Goal: Information Seeking & Learning: Learn about a topic

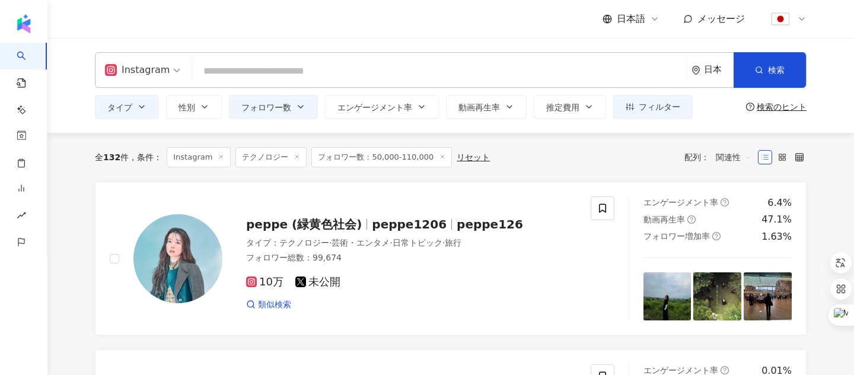
click at [278, 67] on input "search" at bounding box center [439, 71] width 485 height 23
click at [174, 69] on span "Instagram" at bounding box center [142, 69] width 75 height 19
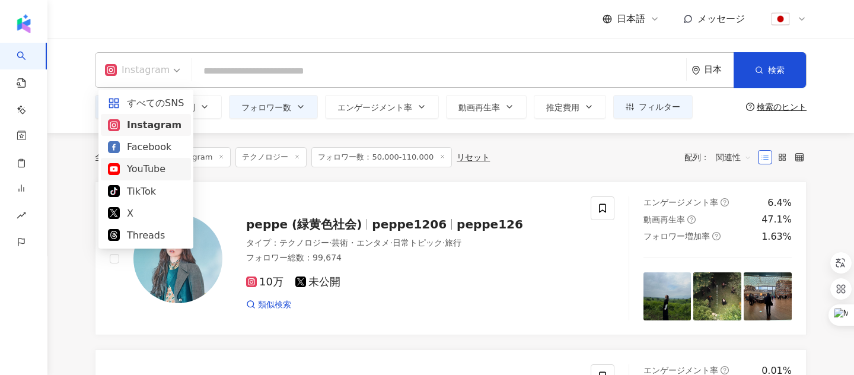
click at [154, 166] on div "YouTube" at bounding box center [146, 168] width 76 height 15
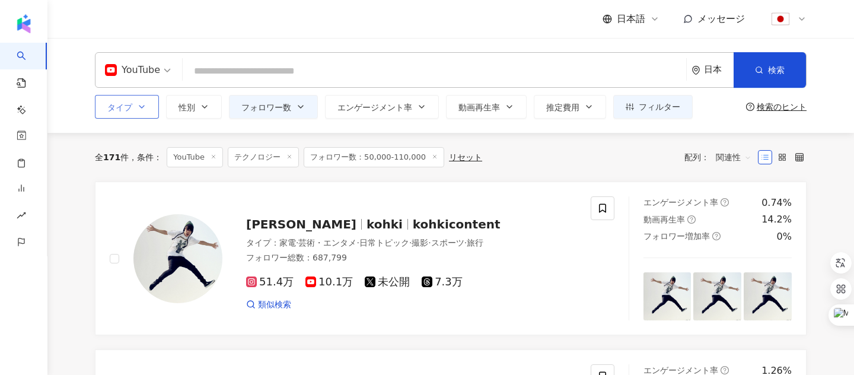
click at [147, 106] on button "タイプ" at bounding box center [127, 107] width 64 height 24
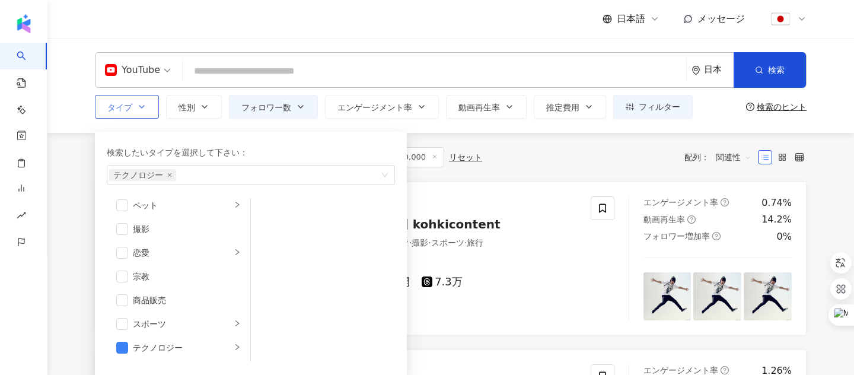
scroll to position [411, 0]
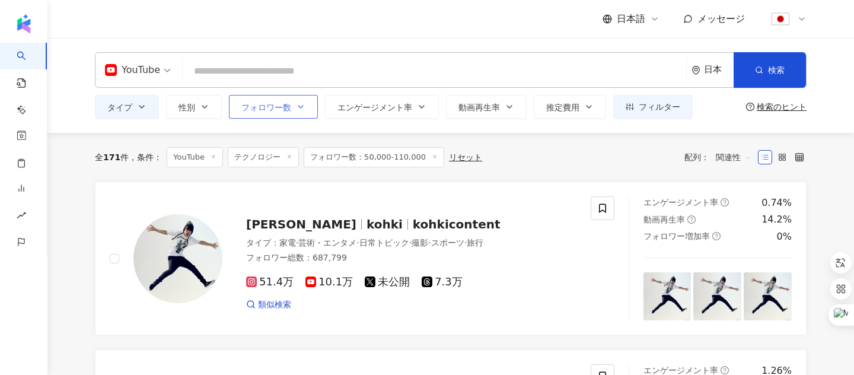
click at [307, 107] on button "フォロワー数" at bounding box center [273, 107] width 89 height 24
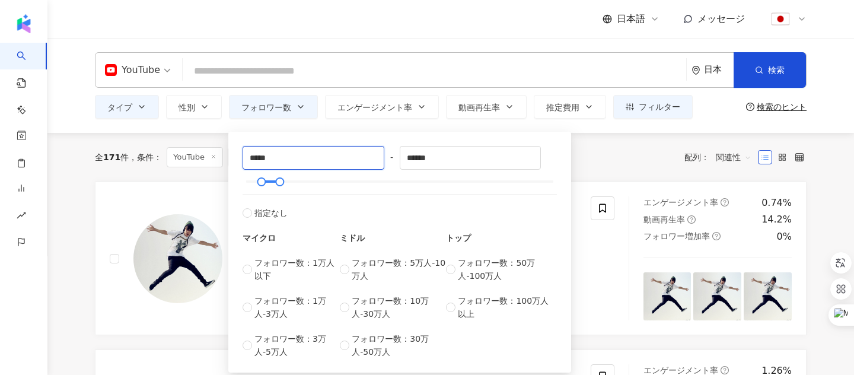
drag, startPoint x: 310, startPoint y: 151, endPoint x: 234, endPoint y: 160, distance: 76.4
click at [234, 160] on div "***** - ****** 指定なし マイクロ フォロワー数：1万人以下 フォロワー数：1万人-3万人 フォロワー数：3万人-5万人 ミドル フォロワー数：…" at bounding box center [399, 252] width 343 height 241
click at [252, 158] on input "*****" at bounding box center [313, 157] width 141 height 23
type input "*****"
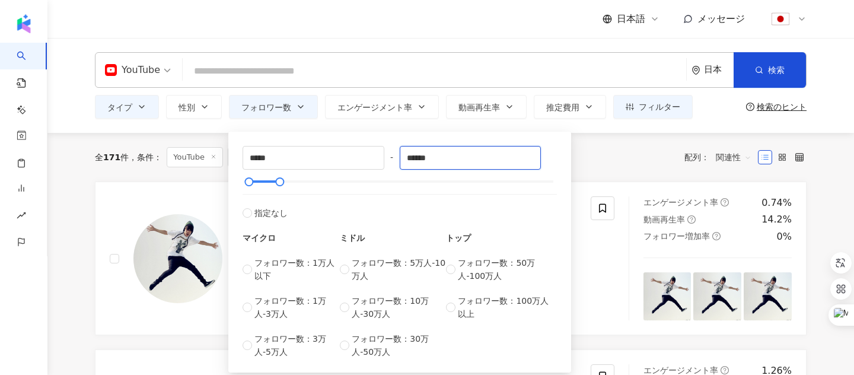
drag, startPoint x: 450, startPoint y: 154, endPoint x: 387, endPoint y: 150, distance: 63.6
click at [387, 150] on div "***** - ****** 指定なし マイクロ フォロワー数：1万人以下 フォロワー数：1万人-3万人 フォロワー数：3万人-5万人 ミドル フォロワー数：…" at bounding box center [400, 252] width 314 height 212
type input "*****"
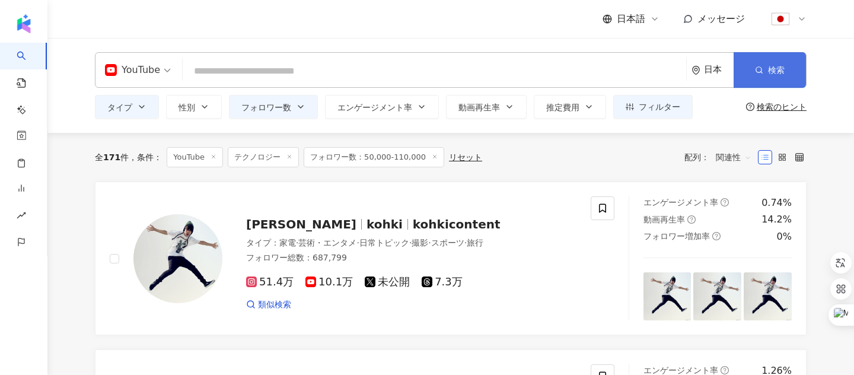
click at [759, 73] on icon "button" at bounding box center [759, 70] width 8 height 8
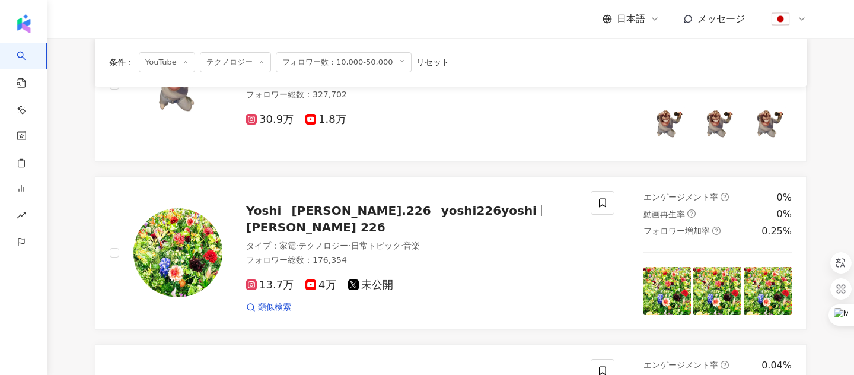
scroll to position [610, 0]
click at [441, 216] on span "yoshi226yoshi" at bounding box center [488, 210] width 95 height 14
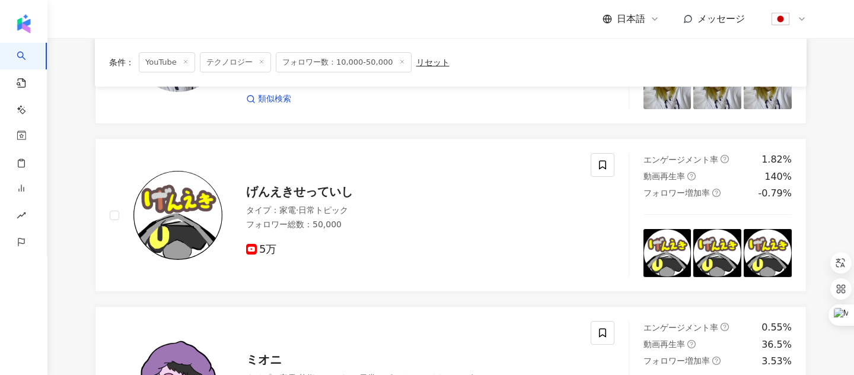
scroll to position [1658, 0]
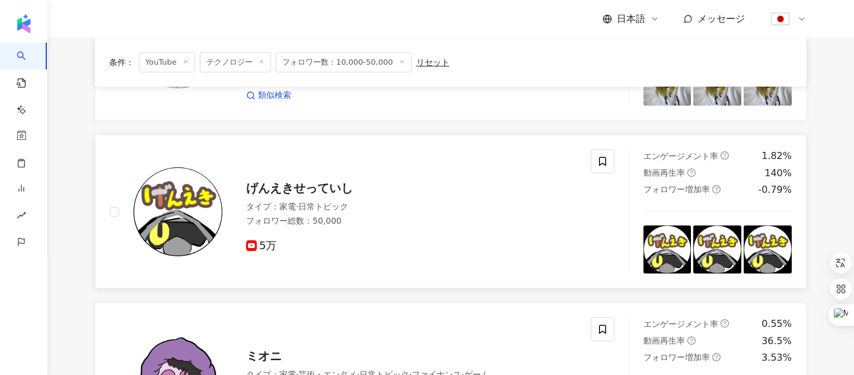
click at [297, 187] on span "げんえきせっていし" at bounding box center [299, 188] width 107 height 14
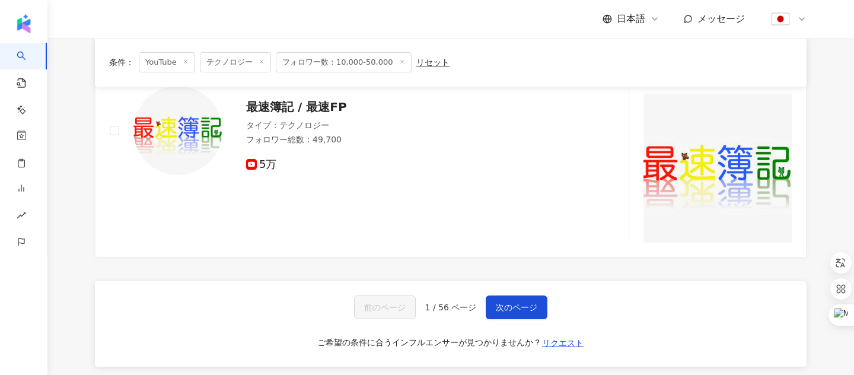
scroll to position [2278, 0]
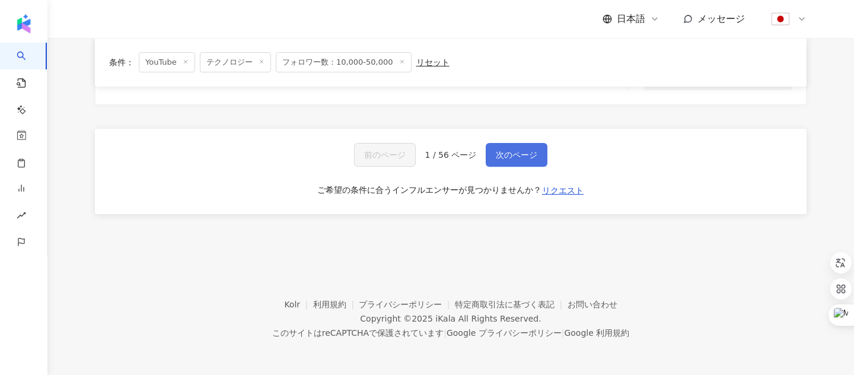
click at [521, 151] on span "次のページ" at bounding box center [517, 154] width 42 height 9
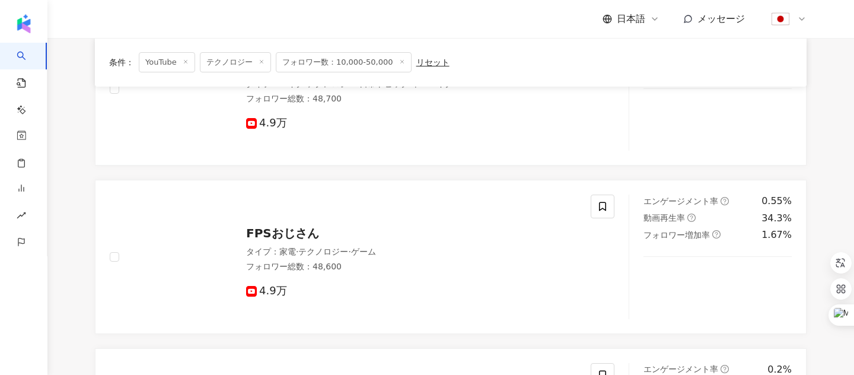
scroll to position [1047, 0]
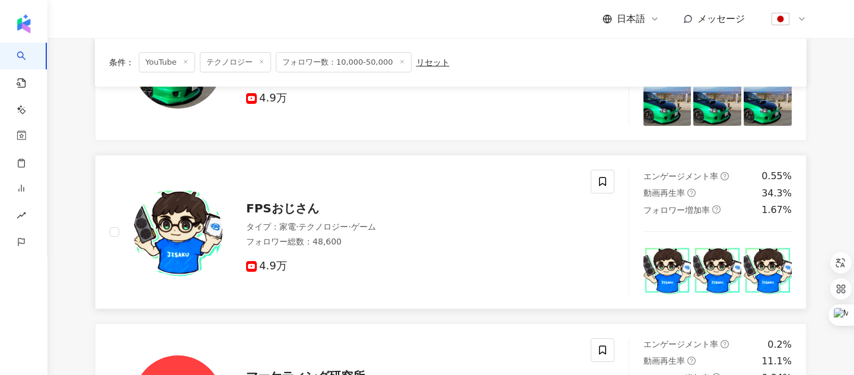
click at [286, 201] on span "FPSおじさん" at bounding box center [282, 208] width 73 height 14
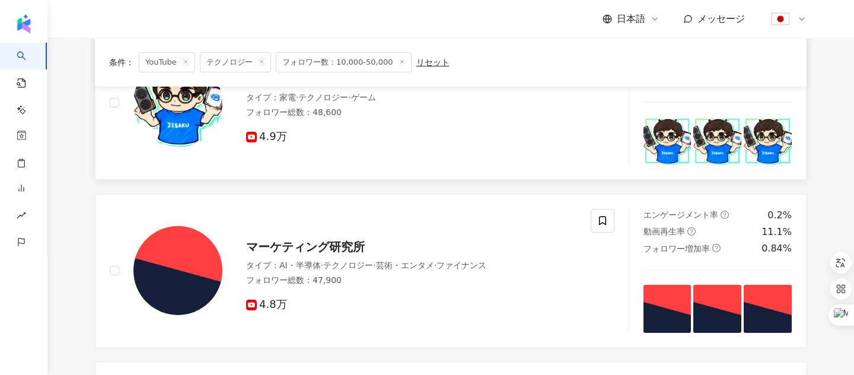
scroll to position [1300, 0]
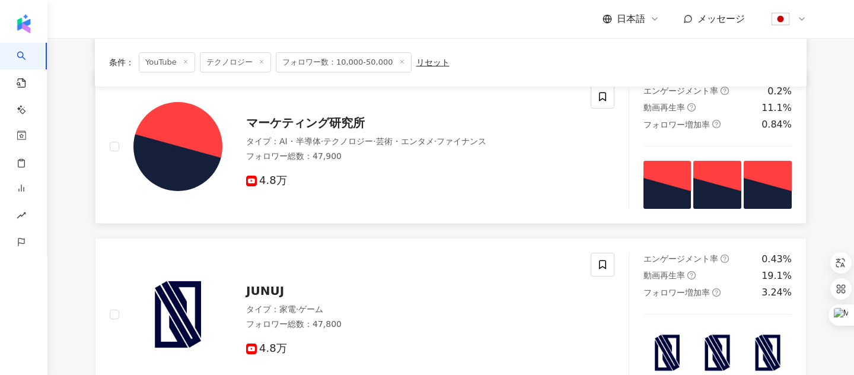
click at [323, 116] on span "マーケティング研究所" at bounding box center [305, 123] width 119 height 14
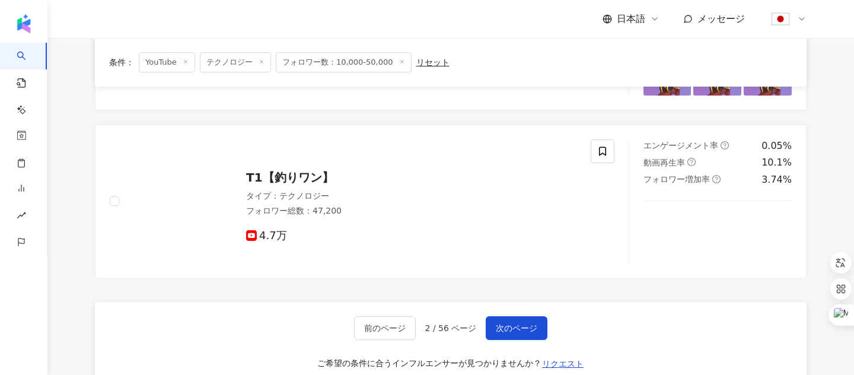
scroll to position [1910, 0]
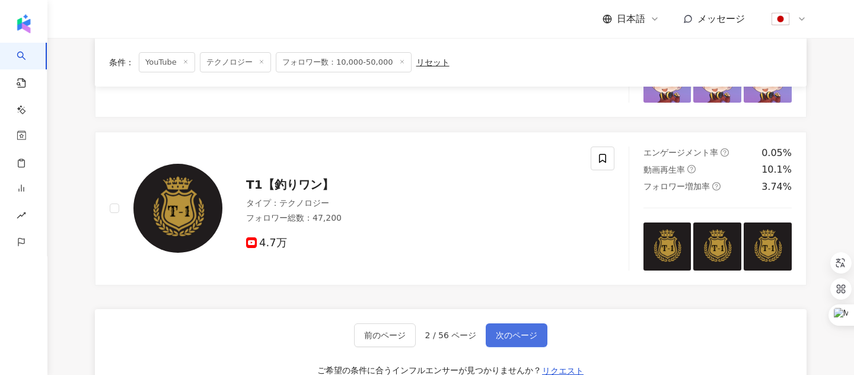
click at [512, 330] on span "次のページ" at bounding box center [517, 334] width 42 height 9
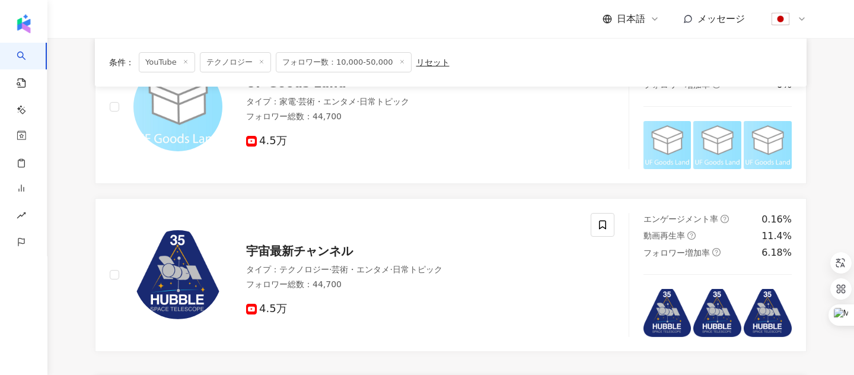
scroll to position [1764, 0]
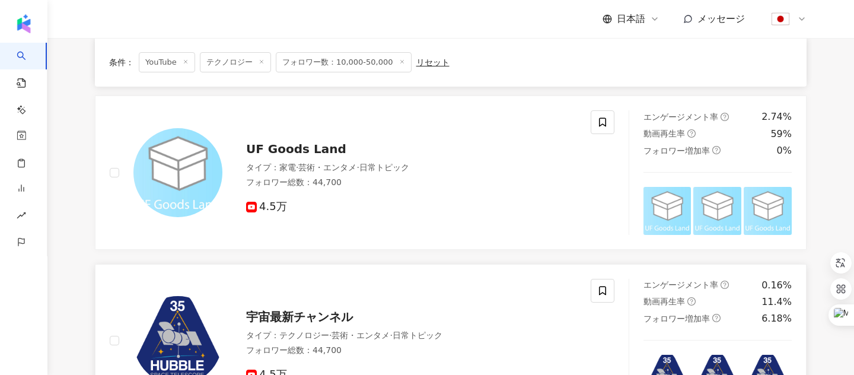
click at [286, 314] on span "宇宙最新チャンネル" at bounding box center [299, 317] width 107 height 14
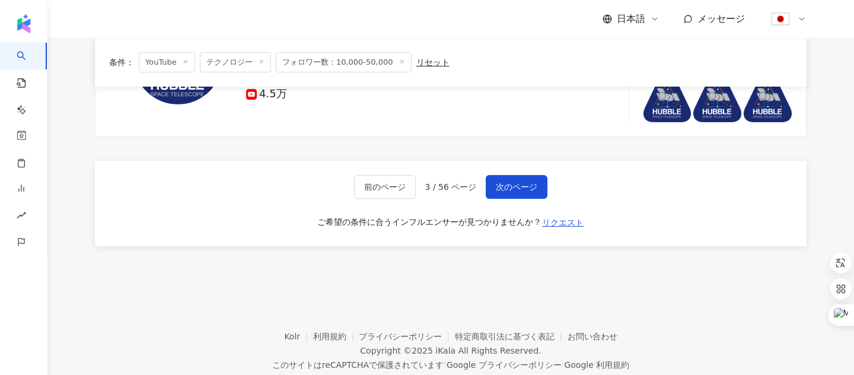
scroll to position [2077, 0]
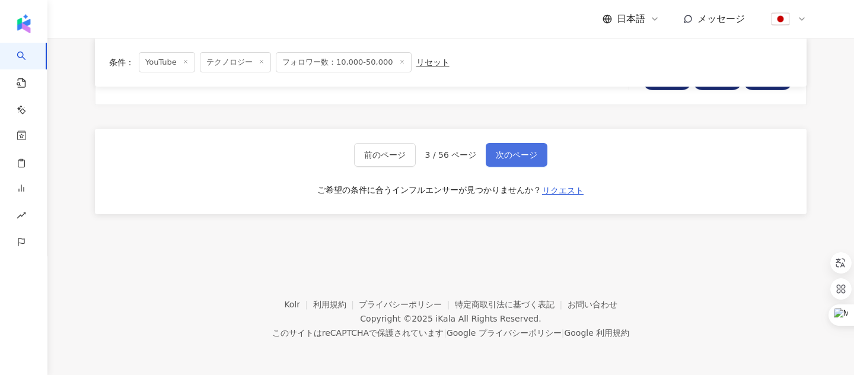
click at [531, 154] on span "次のページ" at bounding box center [517, 154] width 42 height 9
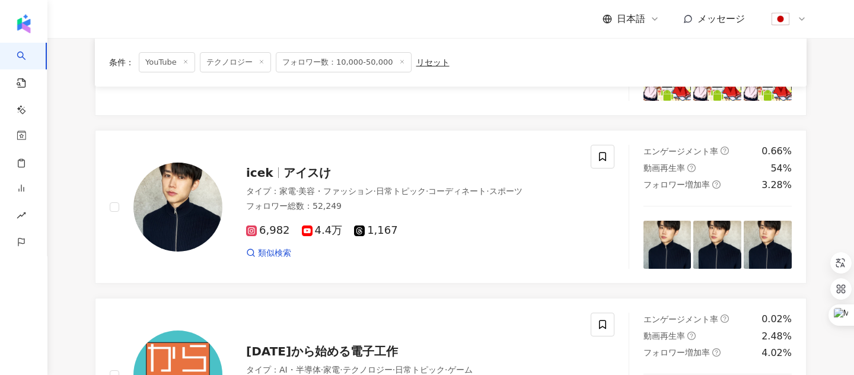
scroll to position [602, 0]
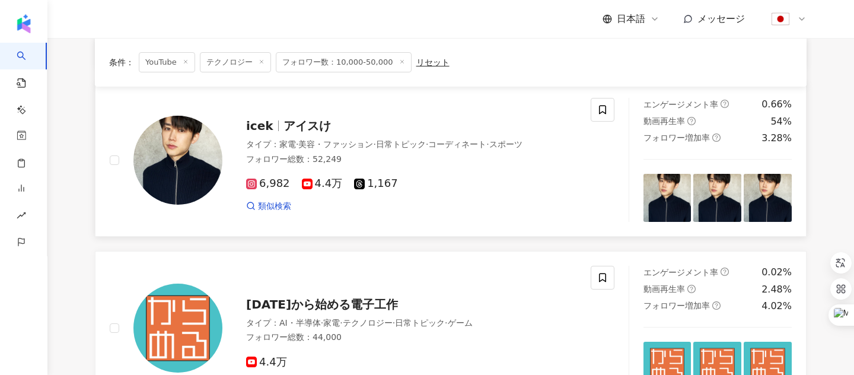
click at [295, 125] on span "アイスけ" at bounding box center [306, 126] width 47 height 14
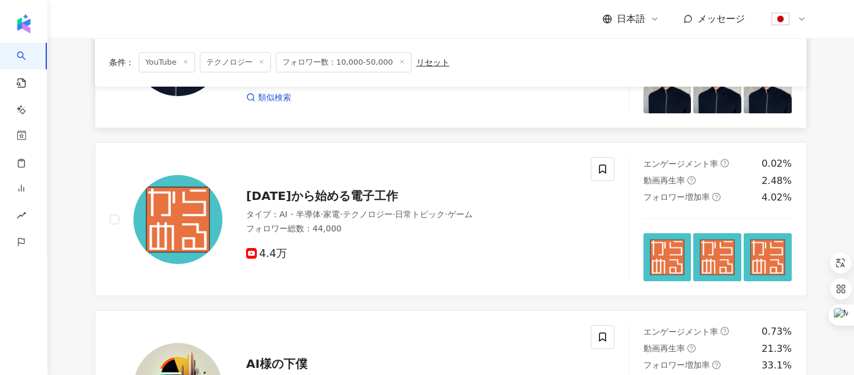
scroll to position [712, 0]
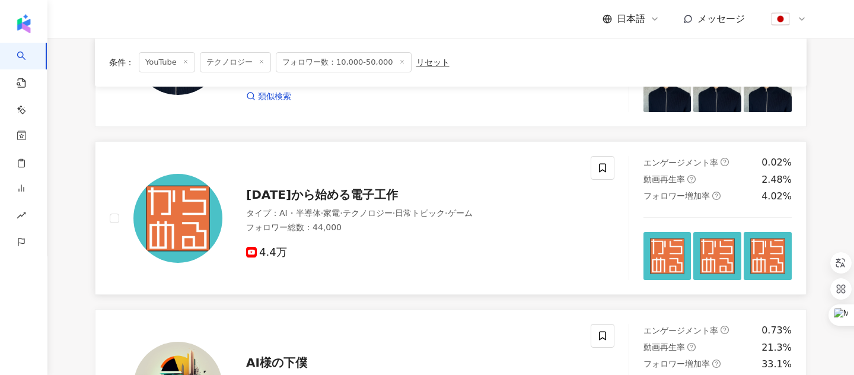
click at [339, 197] on span "[DATE]から始める電子工作" at bounding box center [322, 194] width 152 height 14
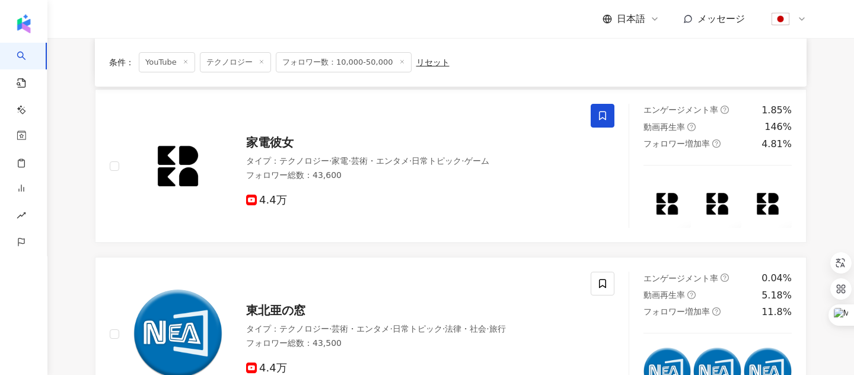
scroll to position [1538, 0]
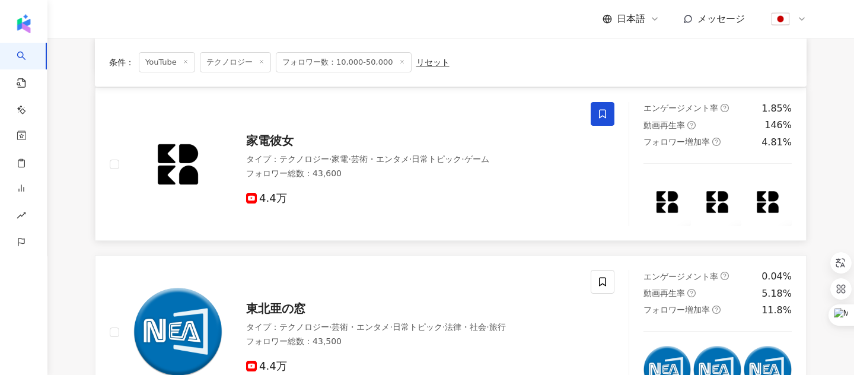
click at [265, 141] on span "家電彼女" at bounding box center [269, 140] width 47 height 14
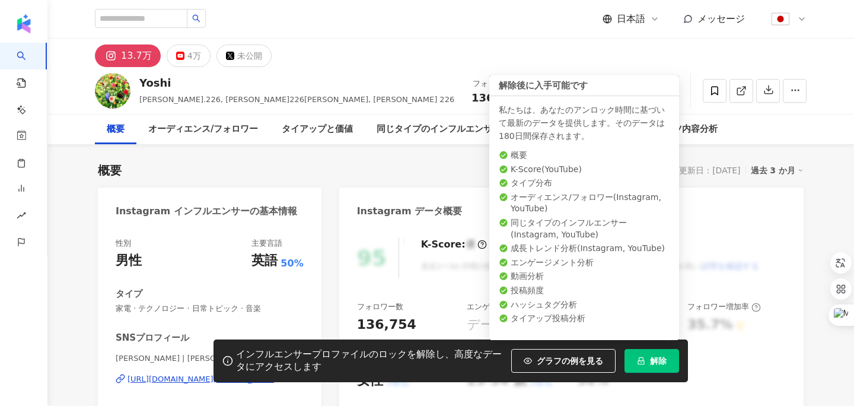
click at [646, 362] on button "解除" at bounding box center [652, 361] width 55 height 24
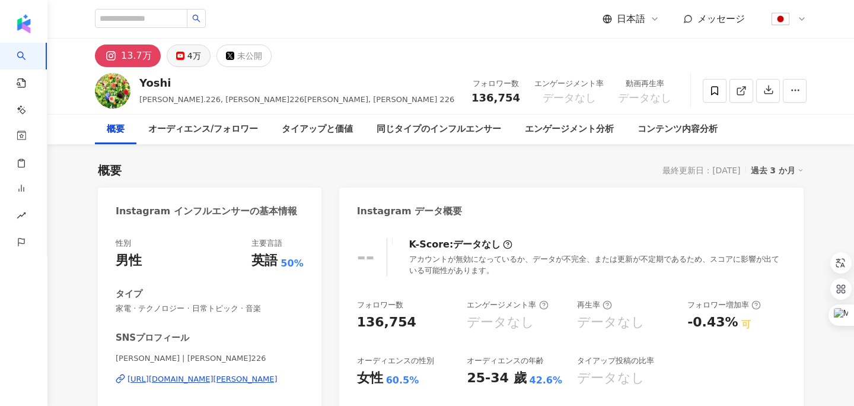
click at [176, 60] on button "4万" at bounding box center [189, 55] width 44 height 23
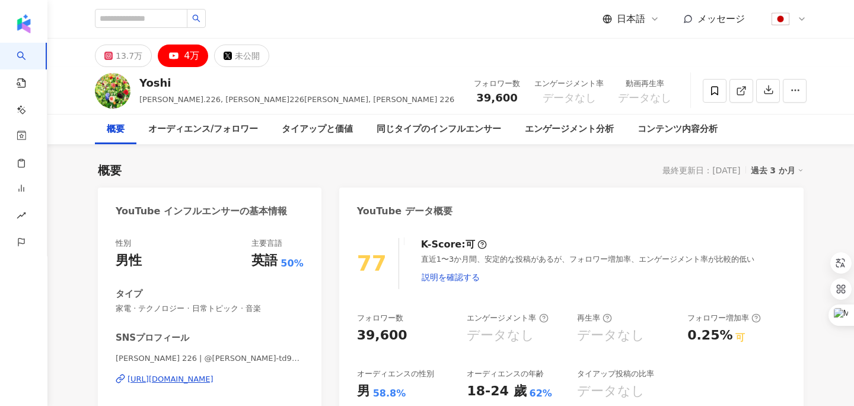
click at [164, 378] on div "https://www.youtube.com/channel/UCMlXYfpf78YhhFMXD72Gfmg" at bounding box center [171, 379] width 86 height 11
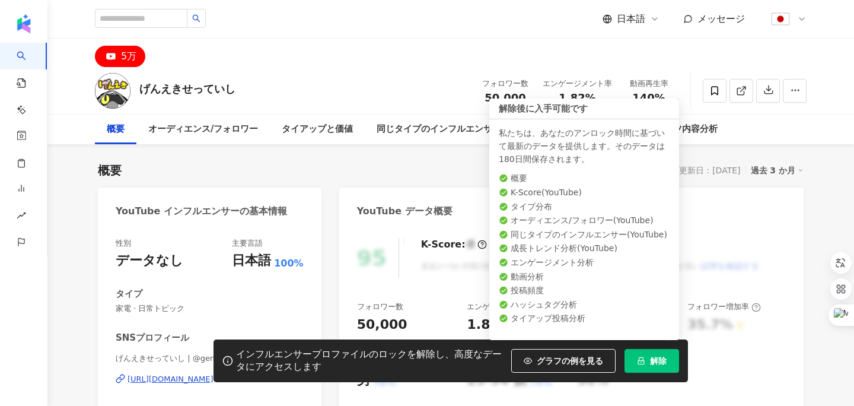
click at [654, 359] on span "解除" at bounding box center [658, 360] width 17 height 9
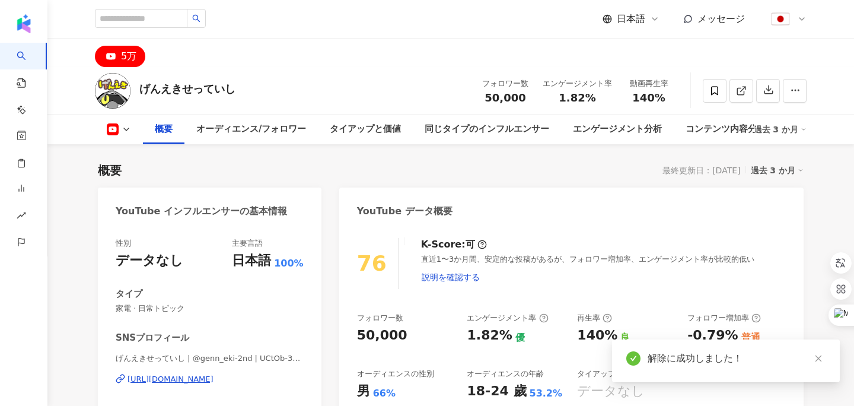
scroll to position [65, 0]
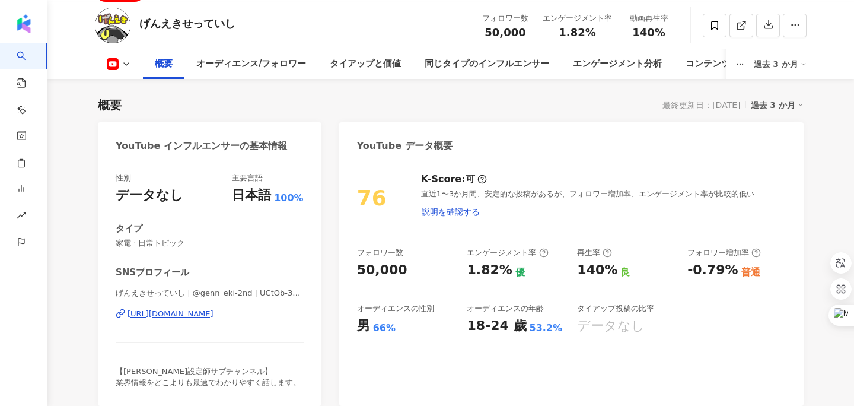
click at [214, 312] on div "https://www.youtube.com/channel/UCtOb-3oHhH4M23TMDOTMYxw" at bounding box center [171, 313] width 86 height 11
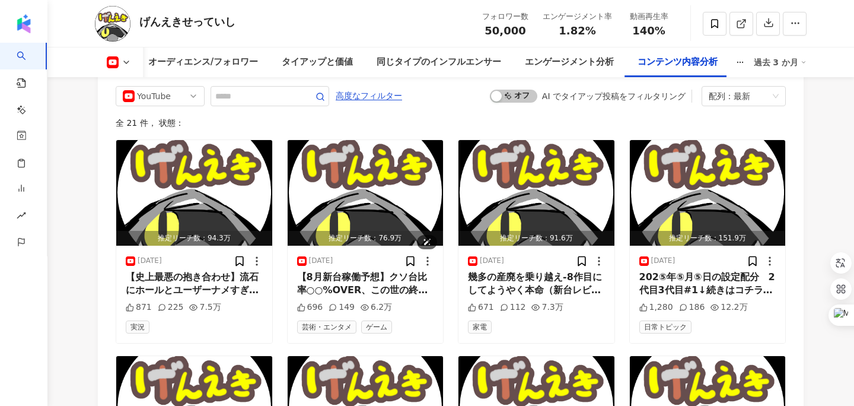
scroll to position [3210, 0]
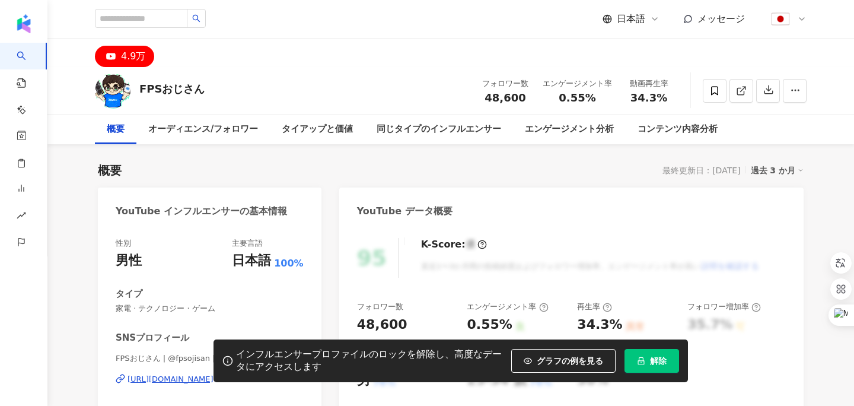
click at [645, 364] on button "解除" at bounding box center [652, 361] width 55 height 24
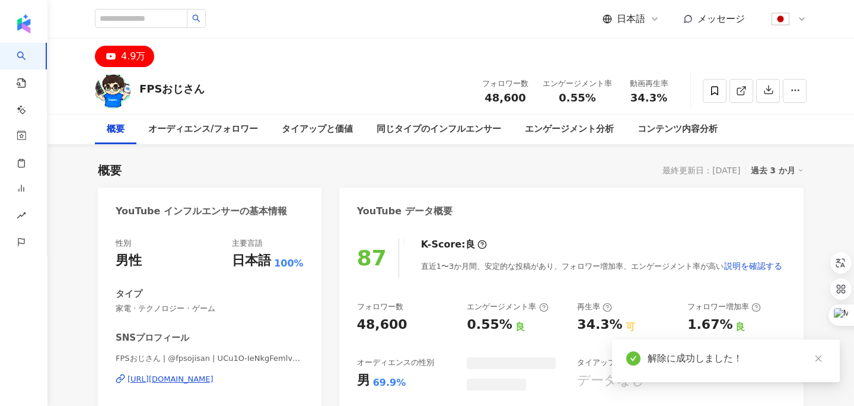
scroll to position [45, 0]
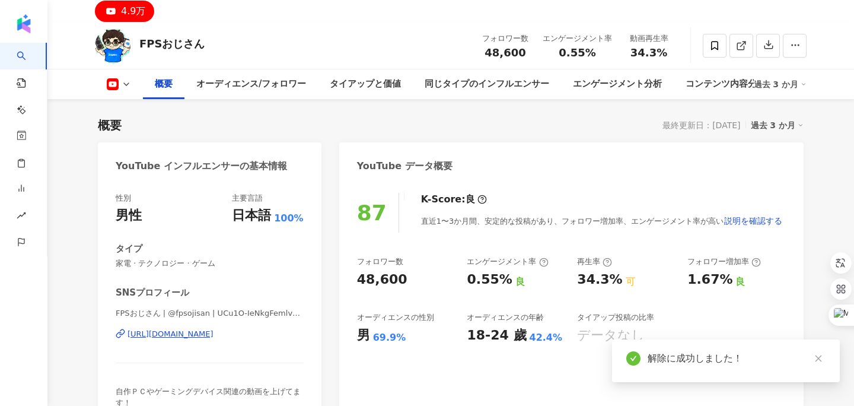
click at [214, 329] on div "https://www.youtube.com/channel/UCu1O-IeNkgFemlvcfKUWIOw" at bounding box center [171, 334] width 86 height 11
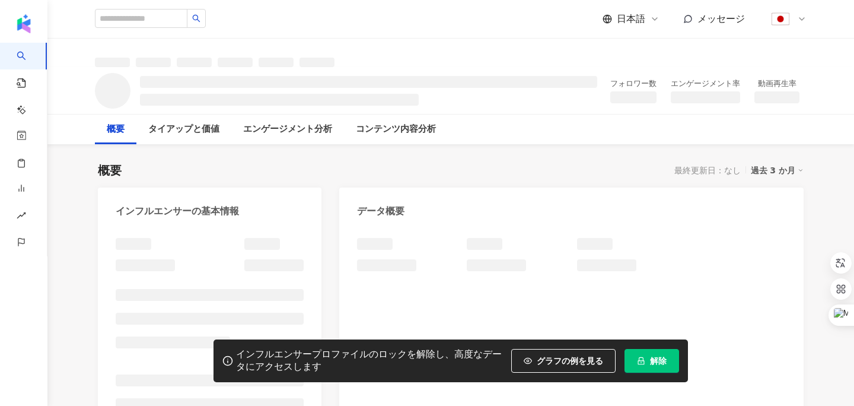
click at [645, 365] on button "解除" at bounding box center [652, 361] width 55 height 24
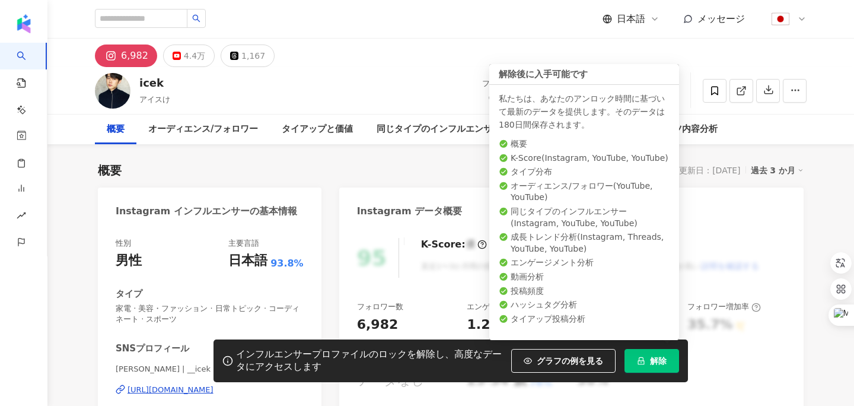
click at [665, 356] on span "解除" at bounding box center [658, 360] width 17 height 9
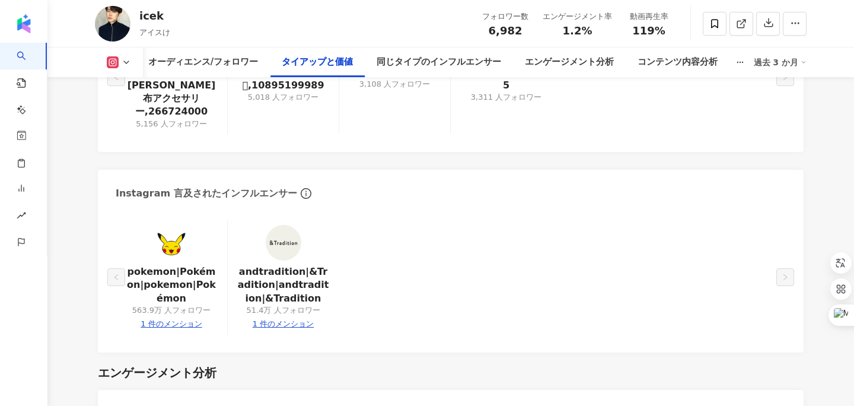
scroll to position [1068, 0]
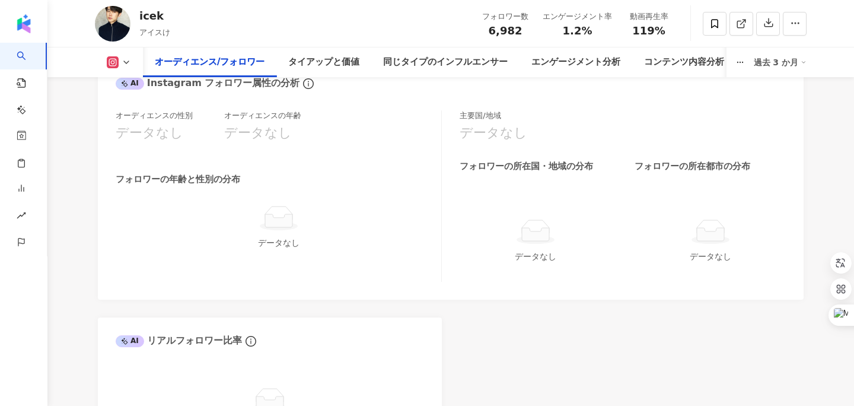
click at [129, 60] on icon at bounding box center [126, 62] width 9 height 9
click at [130, 107] on button "YouTube" at bounding box center [137, 111] width 71 height 17
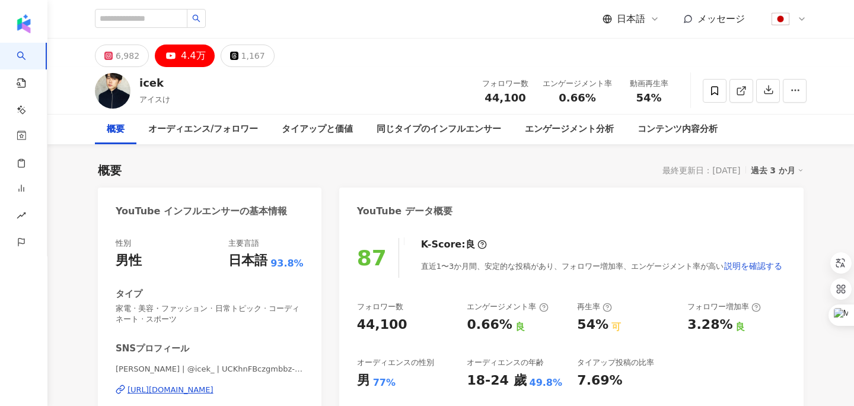
click at [188, 391] on div "https://www.youtube.com/channel/UCKhnFBczgmbbz-sY2PodbUg" at bounding box center [171, 389] width 86 height 11
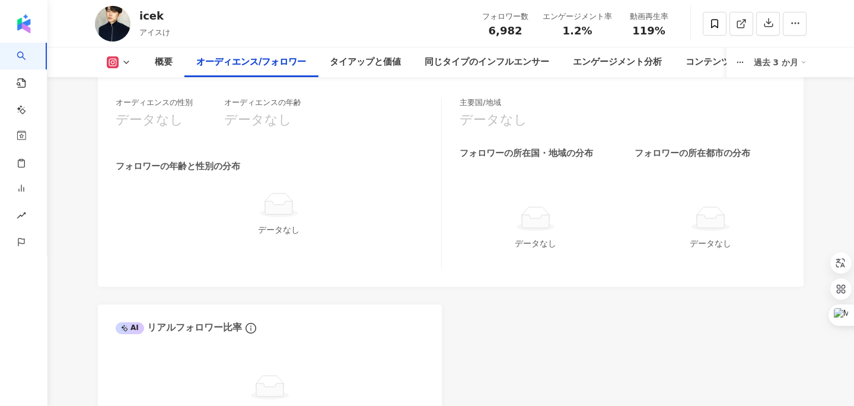
scroll to position [1057, 0]
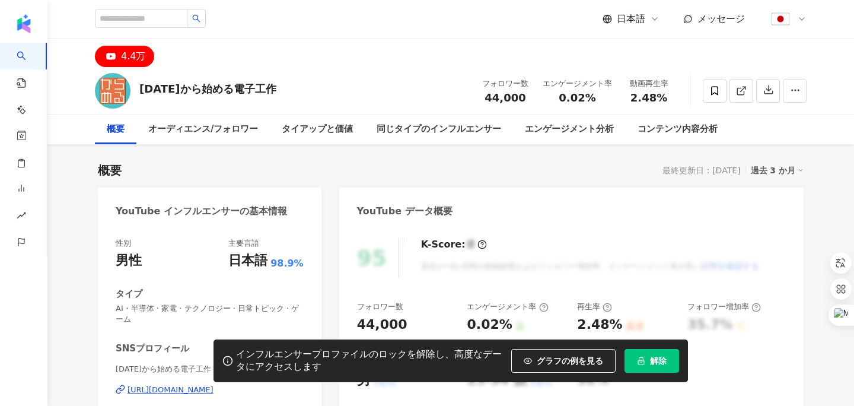
click at [660, 356] on span "解除" at bounding box center [658, 360] width 17 height 9
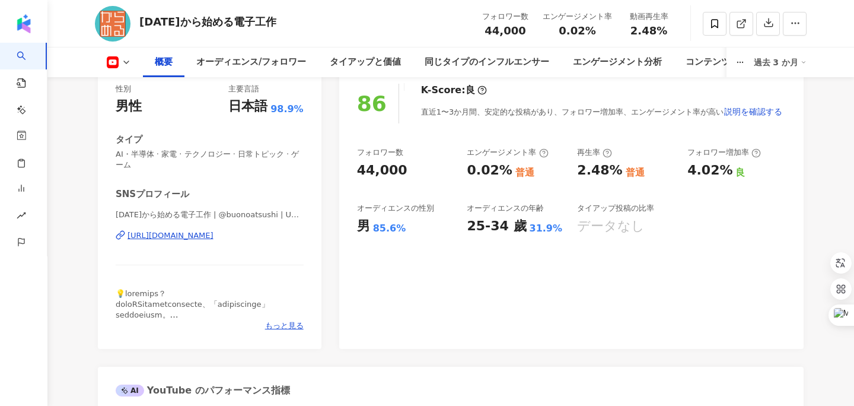
scroll to position [63, 0]
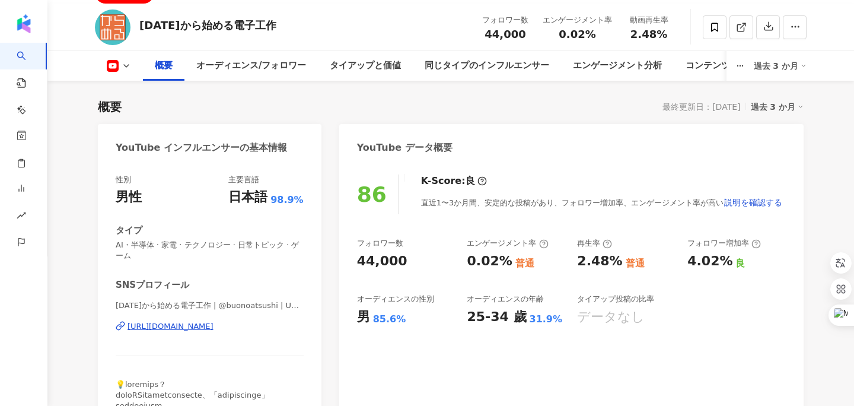
click at [214, 324] on div "[URL][DOMAIN_NAME]" at bounding box center [171, 326] width 86 height 11
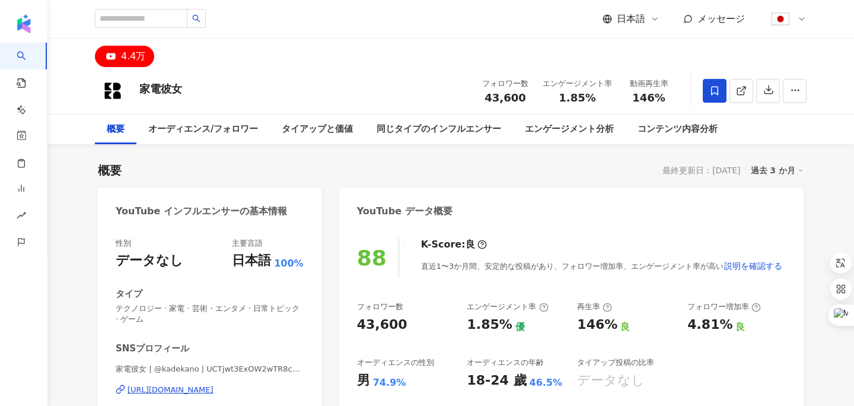
click at [214, 390] on div "https://www.youtube.com/channel/UCTjwt3ExOW2wTR8c6X-1JKQ" at bounding box center [171, 389] width 86 height 11
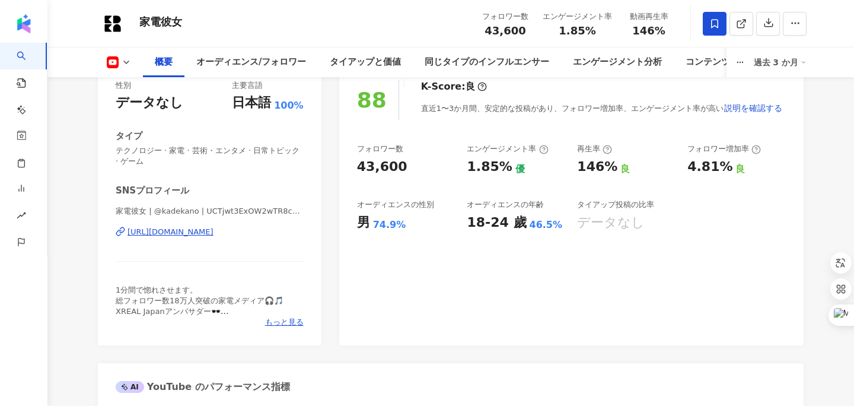
scroll to position [167, 0]
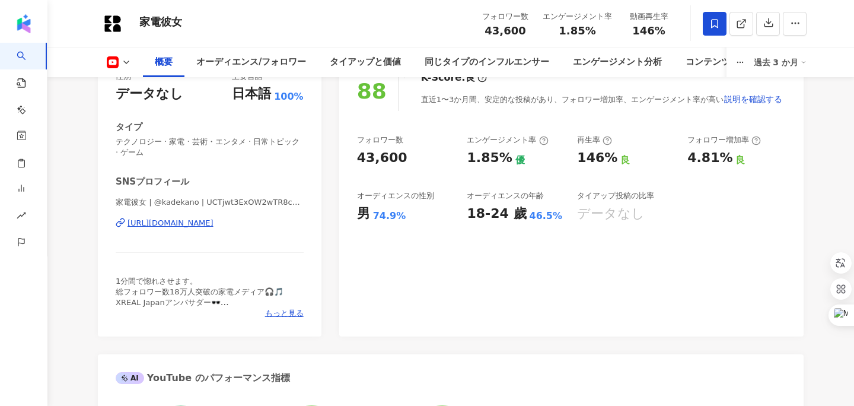
click at [442, 147] on div "フォロワー数 43,600" at bounding box center [406, 151] width 98 height 32
click at [253, 206] on span "家電彼女 | @kadekano | UCTjwt3ExOW2wTR8c6X-1JKQ" at bounding box center [210, 202] width 188 height 11
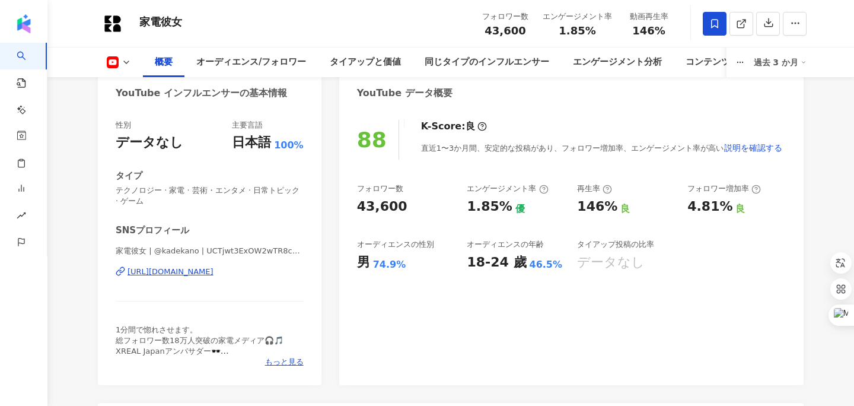
scroll to position [123, 0]
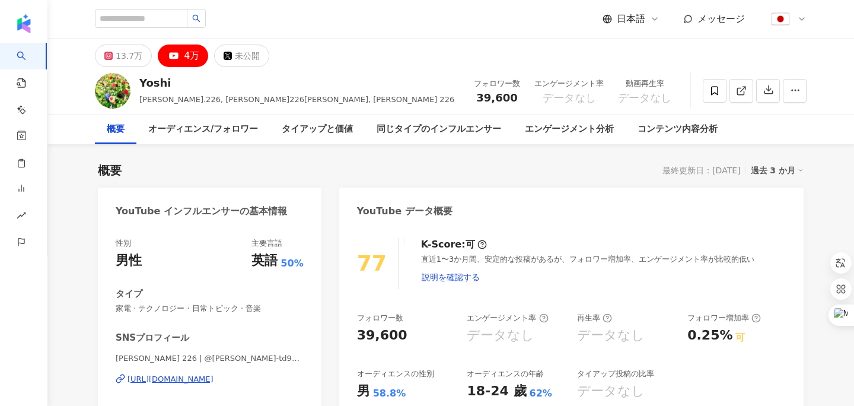
click at [598, 247] on div "K-Score : 可 直近1〜3か月間、安定的な投稿があるが、フォロワー増加率、エンゲージメント率が比較的低い 説明を確認する" at bounding box center [597, 263] width 377 height 51
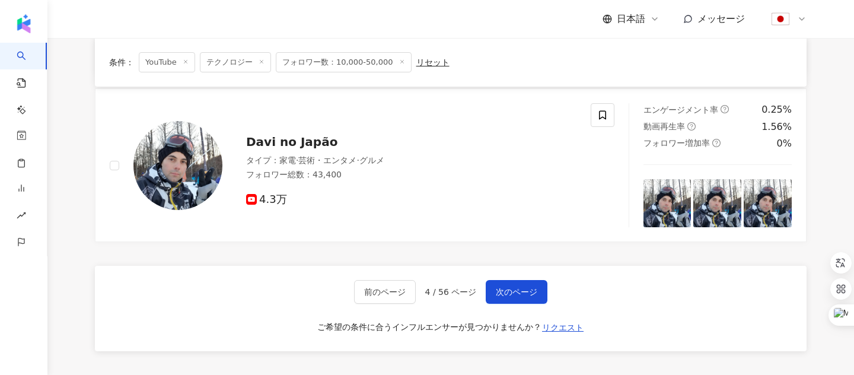
scroll to position [2037, 0]
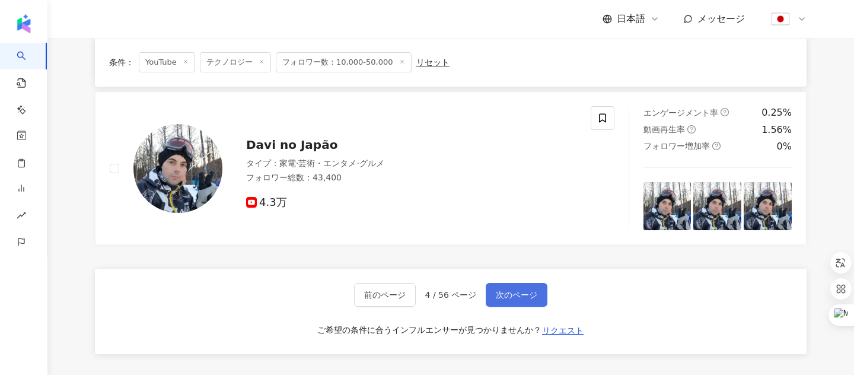
click at [505, 288] on button "次のページ" at bounding box center [517, 295] width 62 height 24
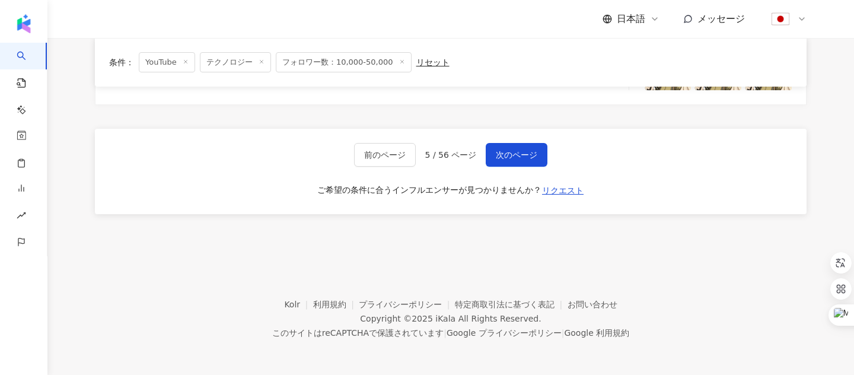
scroll to position [2070, 0]
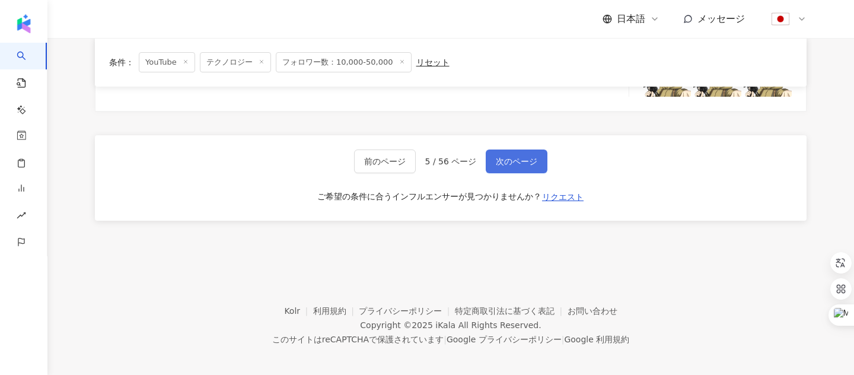
click at [504, 165] on span "次のページ" at bounding box center [517, 161] width 42 height 9
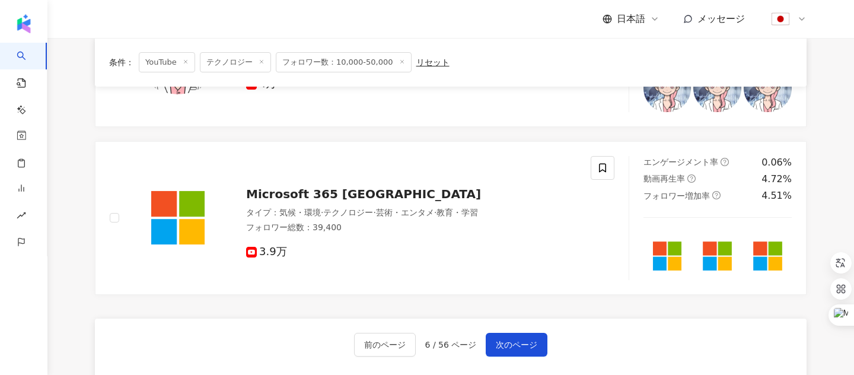
scroll to position [1984, 0]
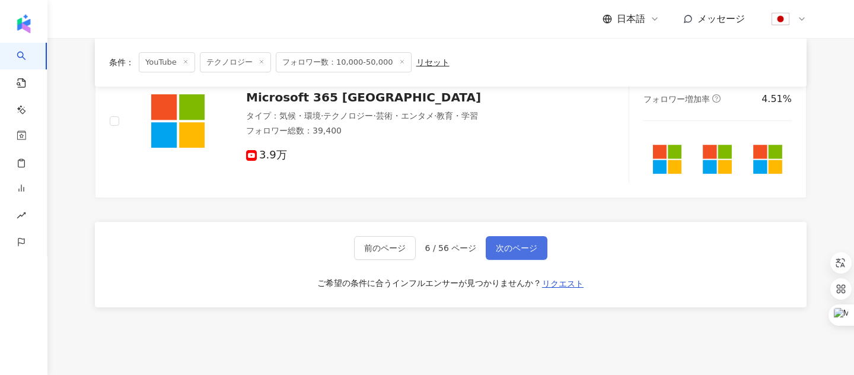
click at [513, 250] on span "次のページ" at bounding box center [517, 247] width 42 height 9
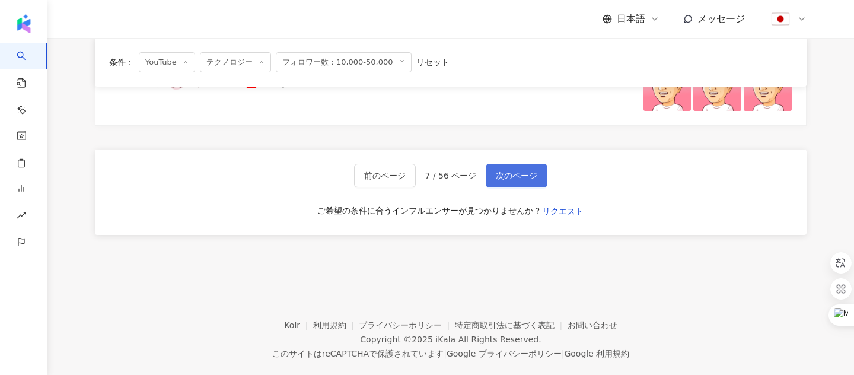
scroll to position [2077, 0]
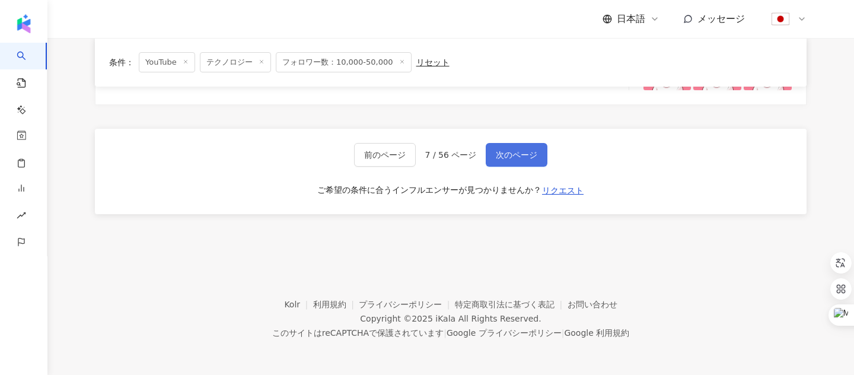
click at [520, 157] on span "次のページ" at bounding box center [517, 154] width 42 height 9
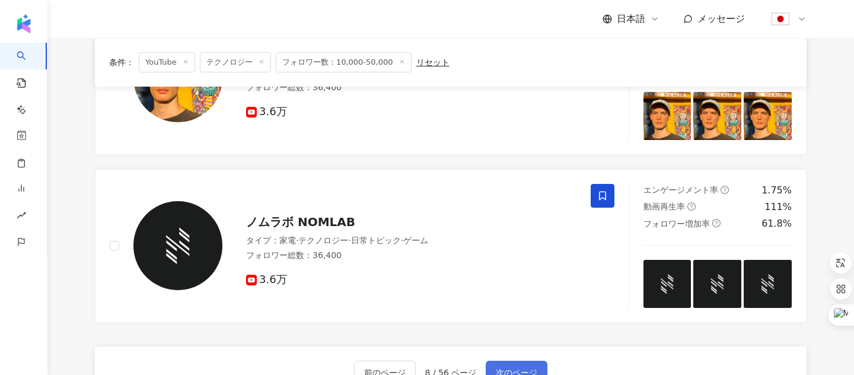
scroll to position [1860, 0]
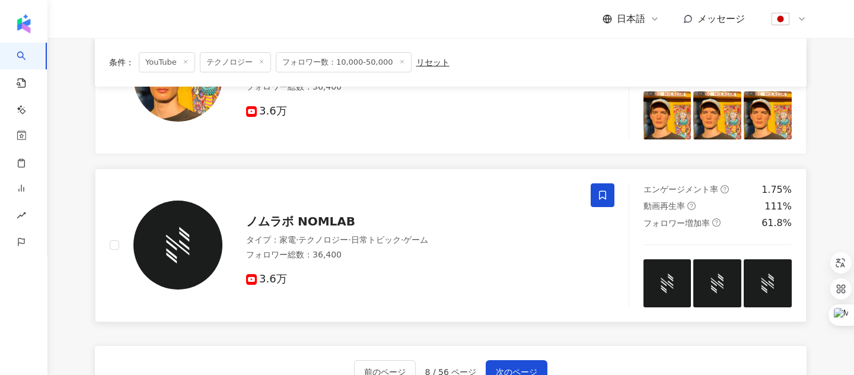
click at [305, 224] on span "ノムラボ NOMLAB" at bounding box center [300, 221] width 109 height 14
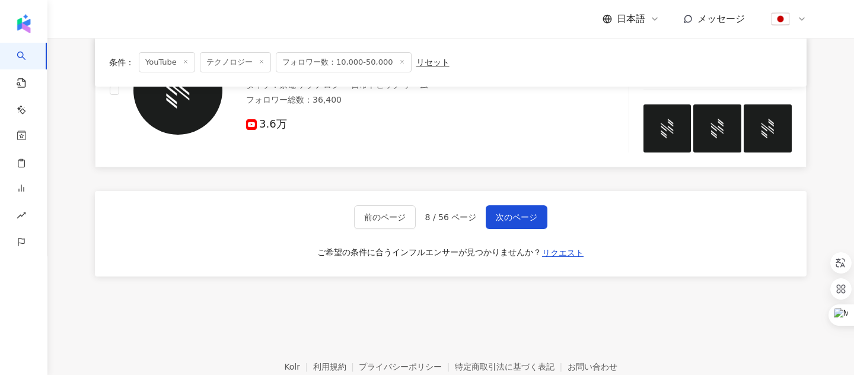
scroll to position [2077, 0]
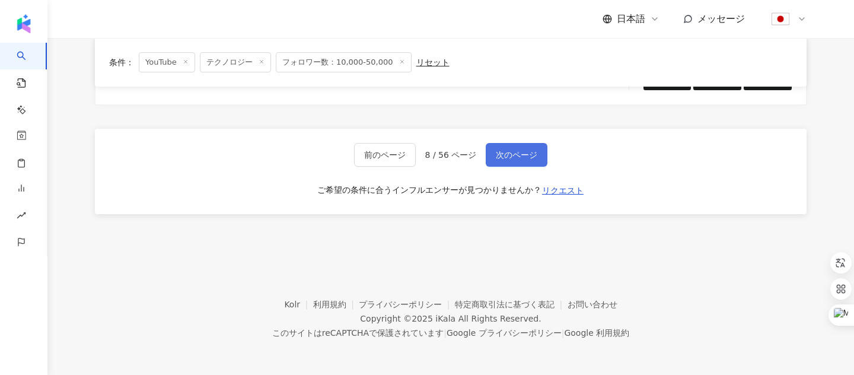
click at [513, 157] on span "次のページ" at bounding box center [517, 154] width 42 height 9
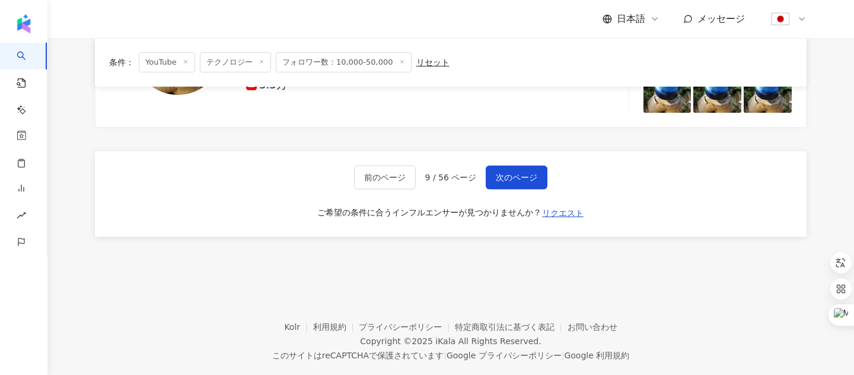
scroll to position [2100, 0]
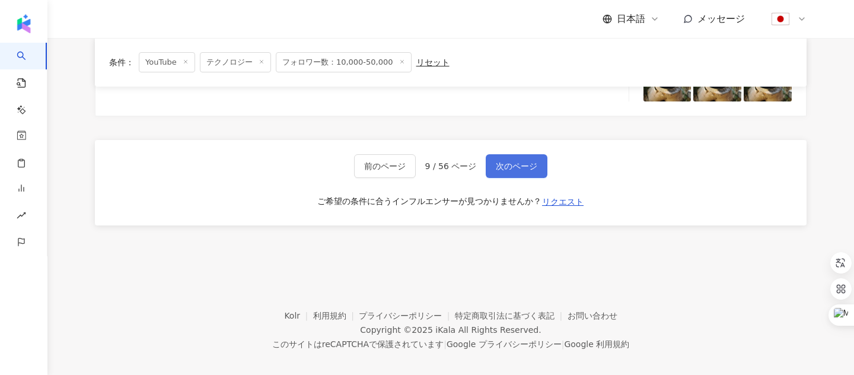
click at [506, 172] on button "次のページ" at bounding box center [517, 166] width 62 height 24
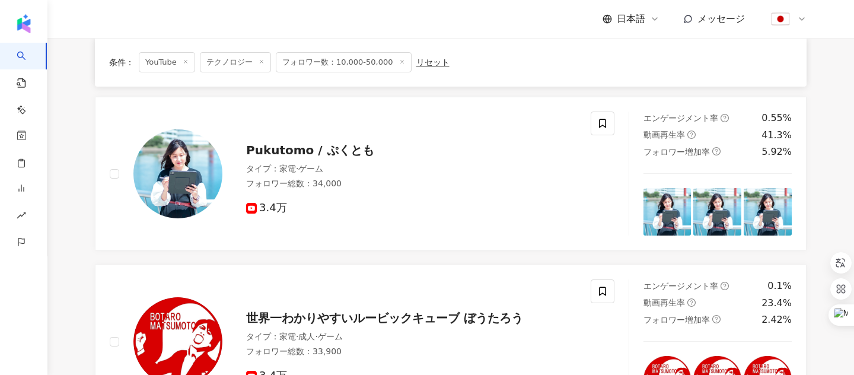
scroll to position [1432, 0]
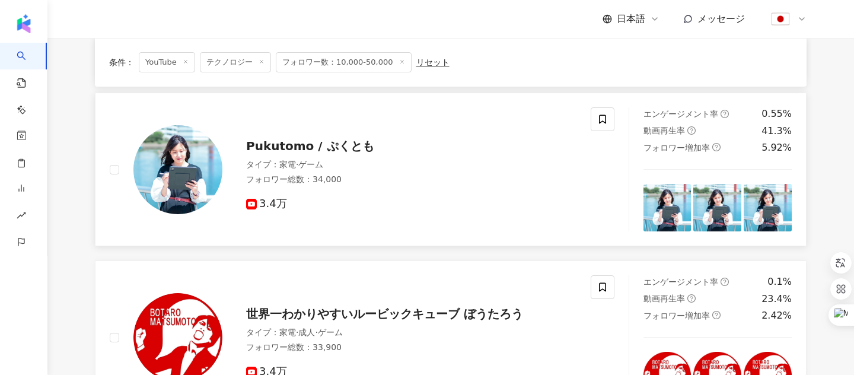
click at [270, 146] on span "Pukutomo / ぷくとも" at bounding box center [310, 146] width 128 height 14
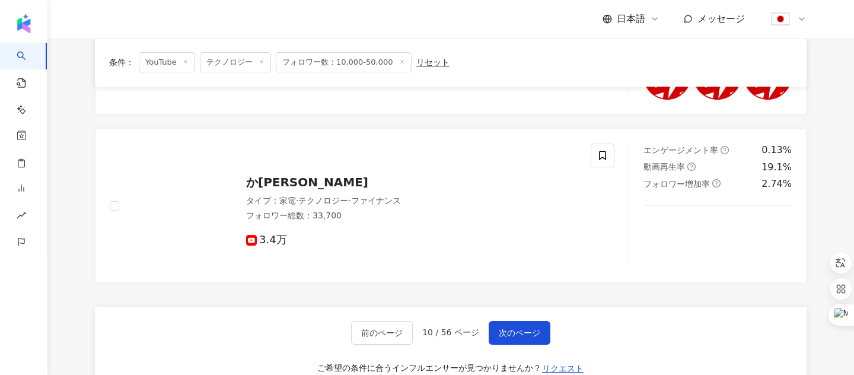
scroll to position [1909, 0]
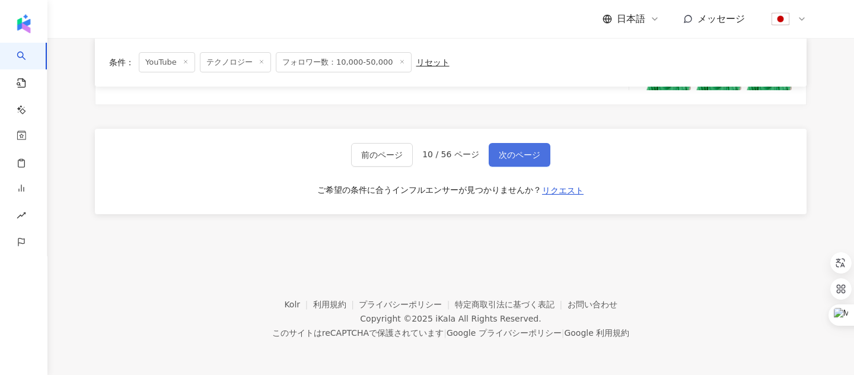
click at [510, 157] on span "次のページ" at bounding box center [520, 154] width 42 height 9
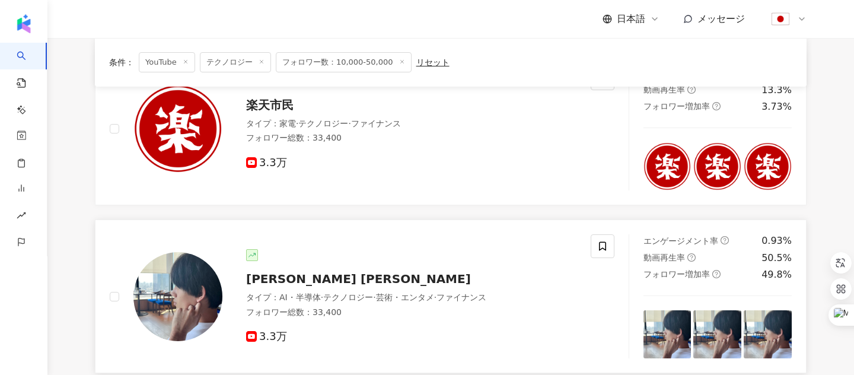
scroll to position [808, 0]
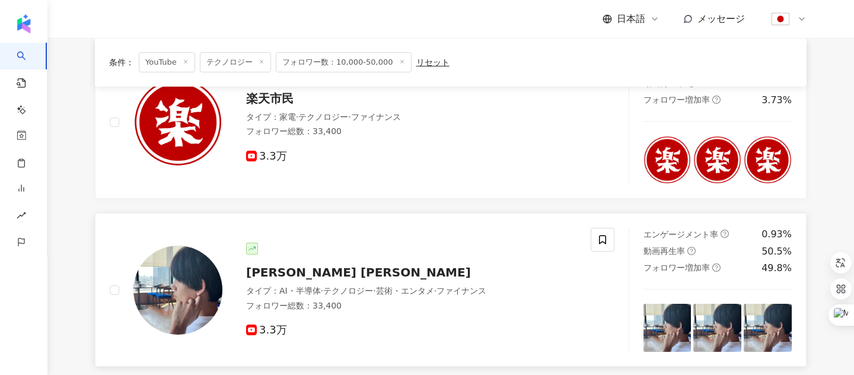
click at [321, 267] on span "柏原迅 Kashiwabara Jin" at bounding box center [358, 272] width 225 height 14
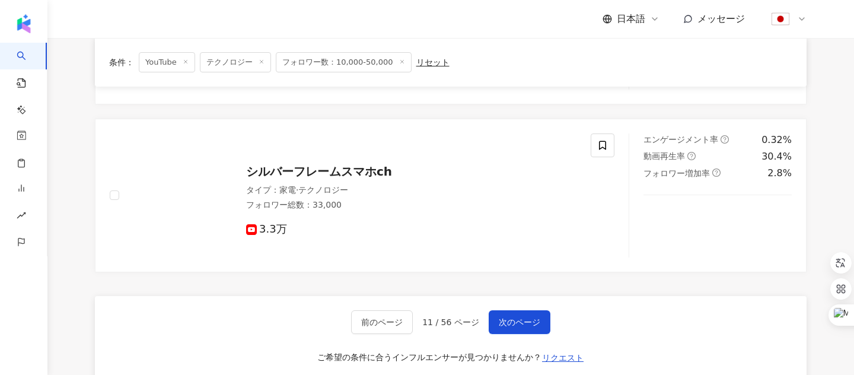
scroll to position [1918, 0]
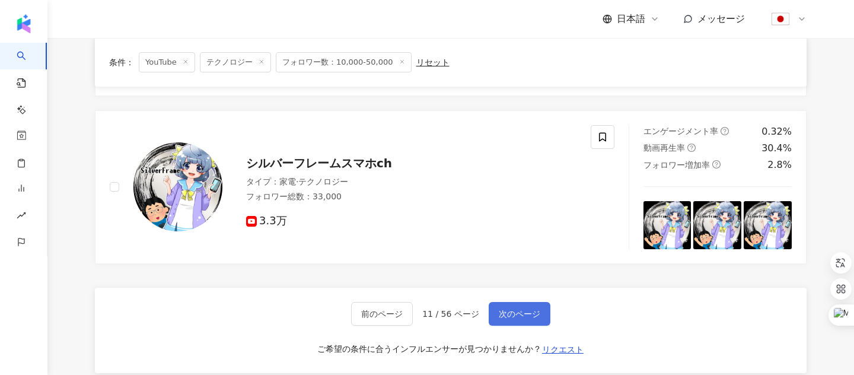
click at [511, 317] on span "次のページ" at bounding box center [520, 313] width 42 height 9
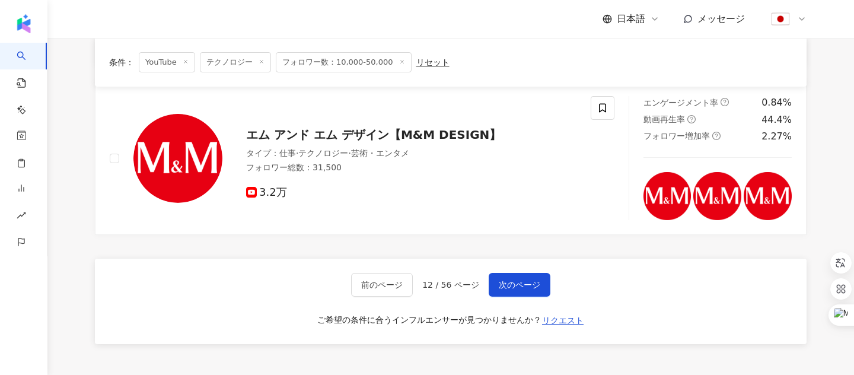
scroll to position [1996, 0]
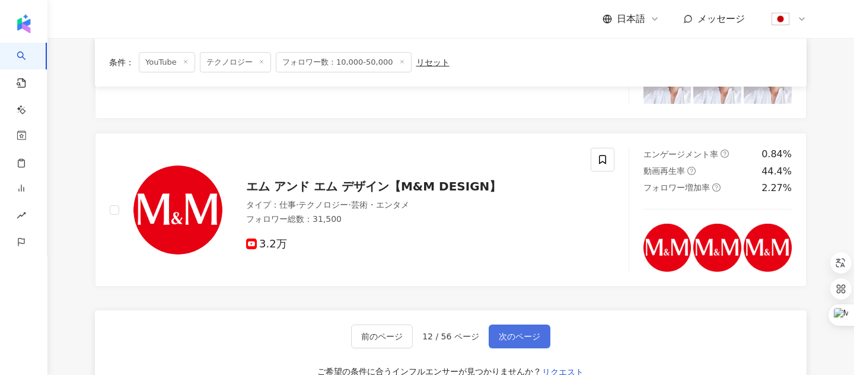
click at [506, 342] on button "次のページ" at bounding box center [520, 336] width 62 height 24
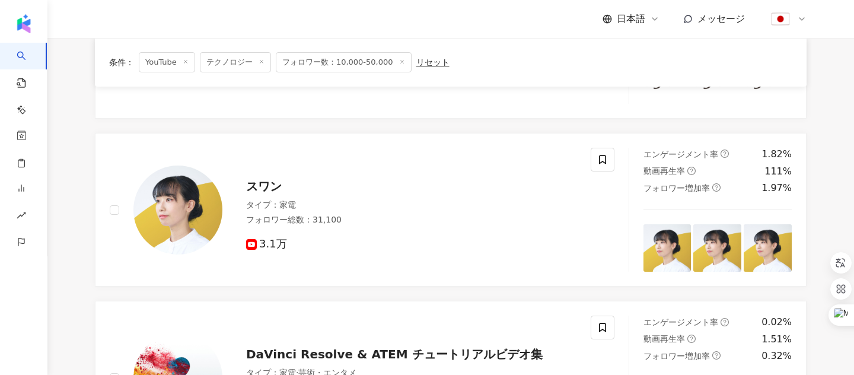
scroll to position [1159, 0]
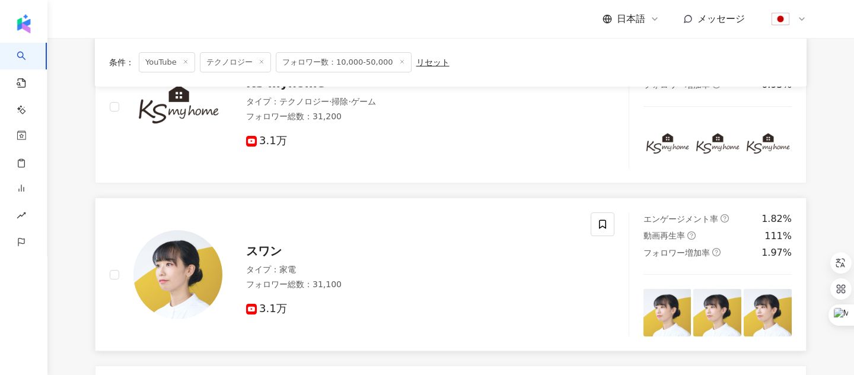
click at [262, 249] on span "スワン" at bounding box center [264, 251] width 36 height 14
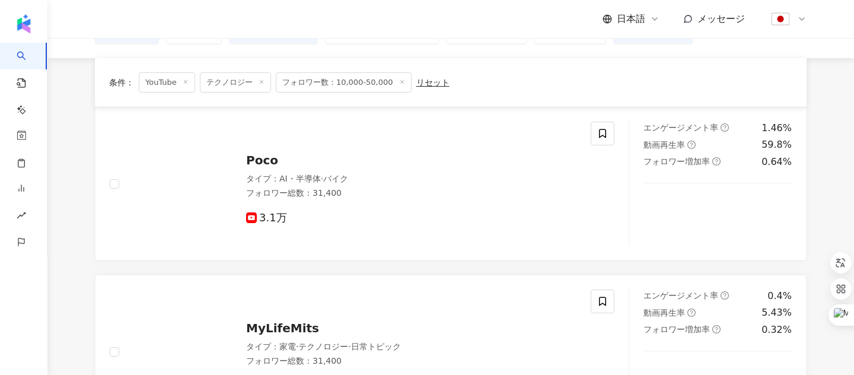
scroll to position [0, 0]
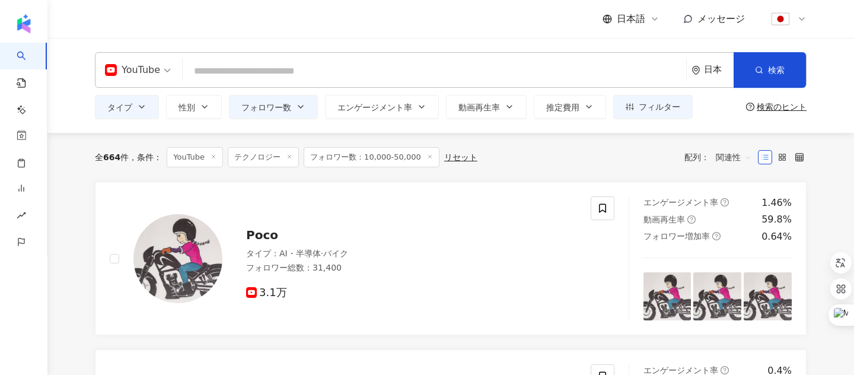
click at [304, 72] on input "search" at bounding box center [434, 71] width 494 height 23
paste input "**********"
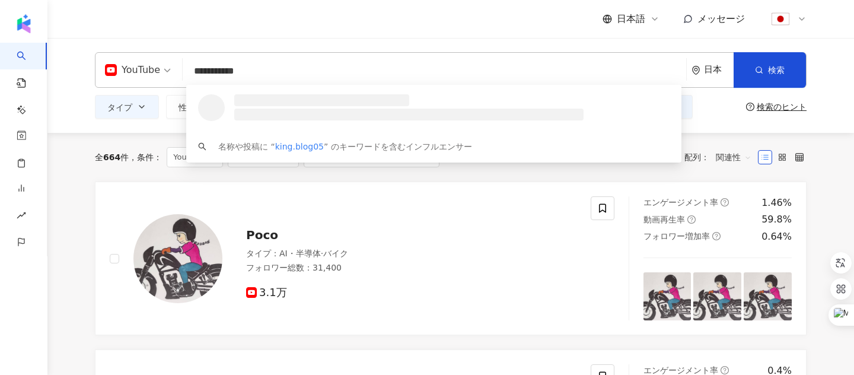
click at [164, 69] on span "YouTube" at bounding box center [138, 69] width 66 height 19
type input "**********"
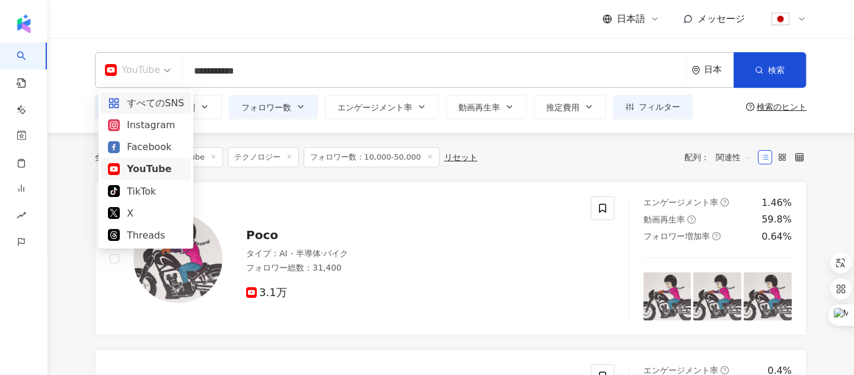
click at [159, 109] on div "すべてのSNS" at bounding box center [146, 102] width 76 height 15
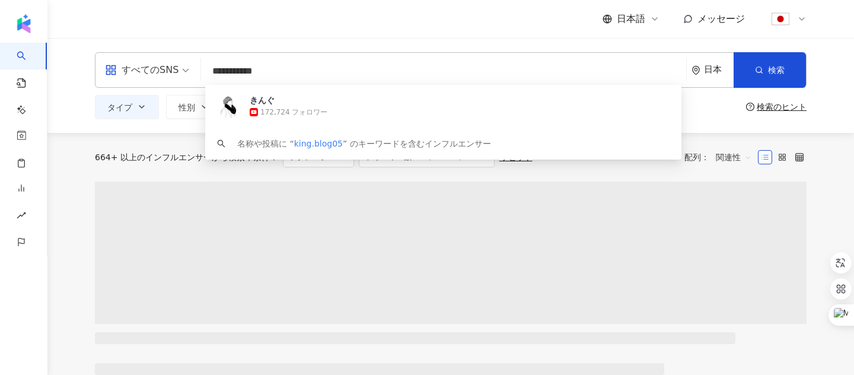
click at [269, 73] on input "**********" at bounding box center [444, 71] width 476 height 23
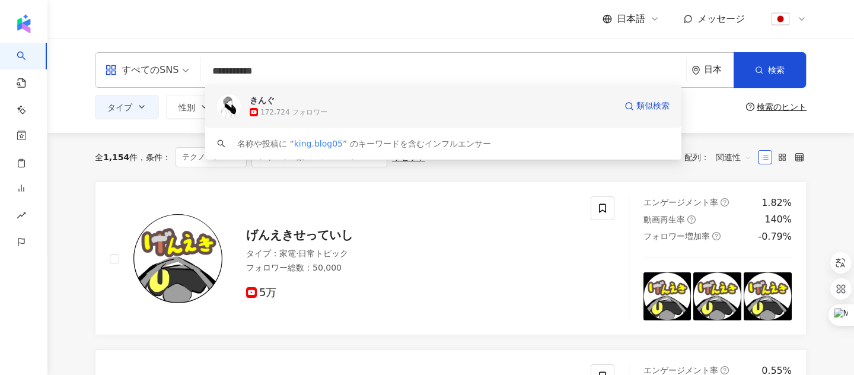
click at [273, 103] on div "きんぐ" at bounding box center [433, 100] width 366 height 12
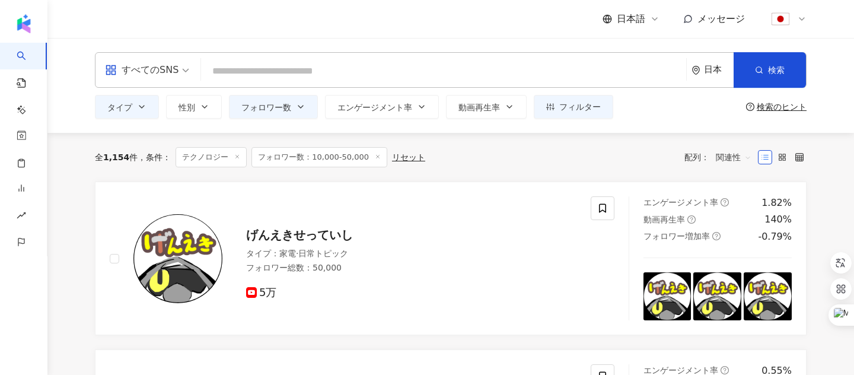
paste input "**********"
type input "**********"
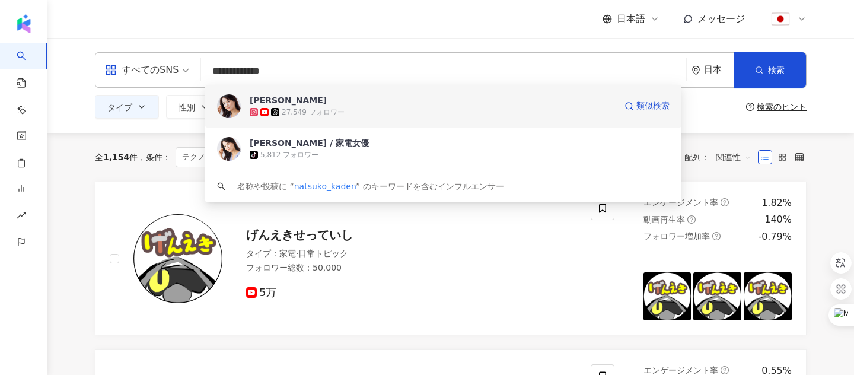
click at [265, 101] on div "奈津子" at bounding box center [433, 100] width 366 height 12
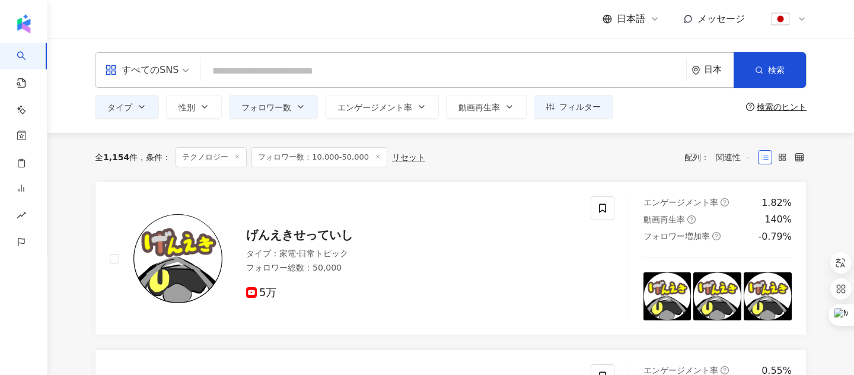
paste input "*********"
type input "*********"
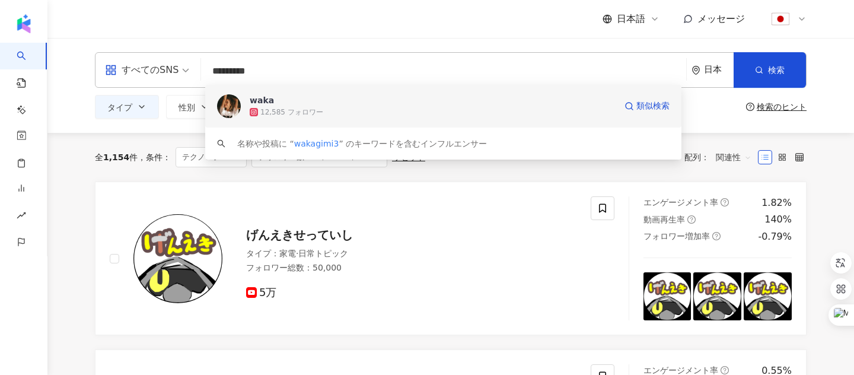
click at [330, 109] on div "12,585 フォロワー" at bounding box center [433, 112] width 366 height 12
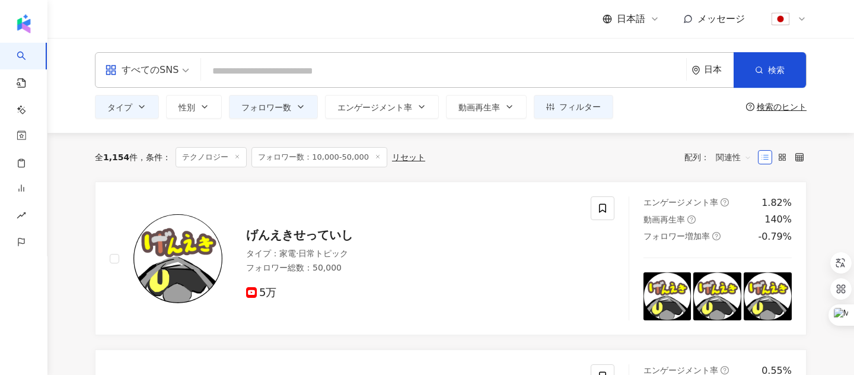
click at [184, 70] on span "すべてのSNS" at bounding box center [147, 69] width 84 height 19
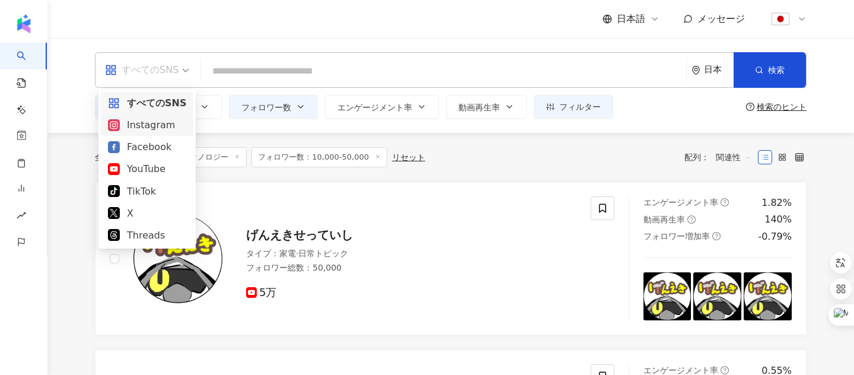
click at [149, 134] on div "Instagram" at bounding box center [147, 125] width 93 height 22
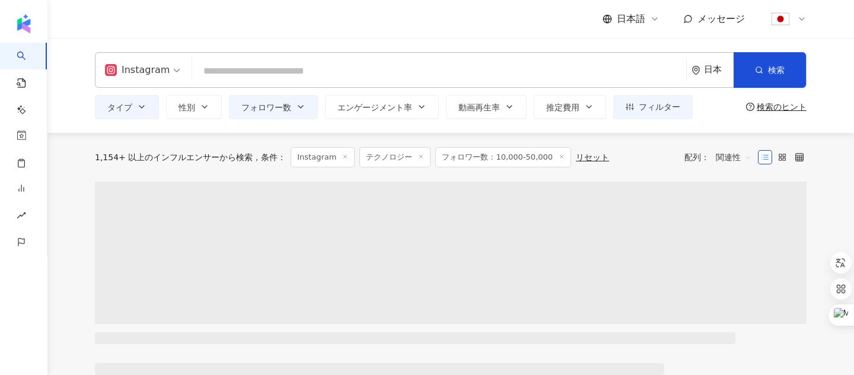
click at [234, 73] on input "search" at bounding box center [439, 71] width 485 height 23
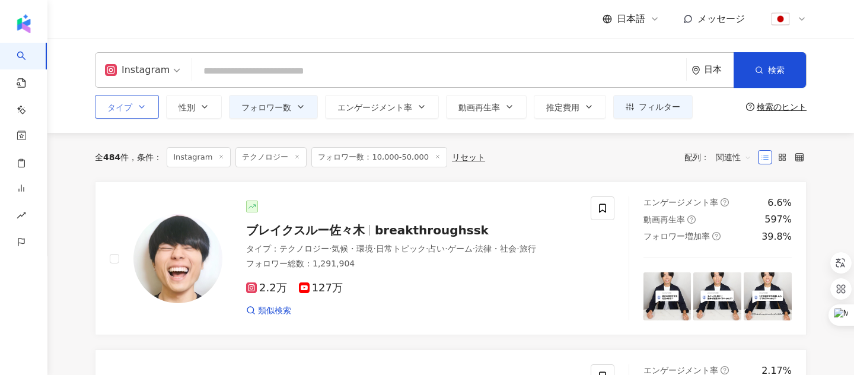
click at [145, 103] on icon "button" at bounding box center [141, 106] width 9 height 9
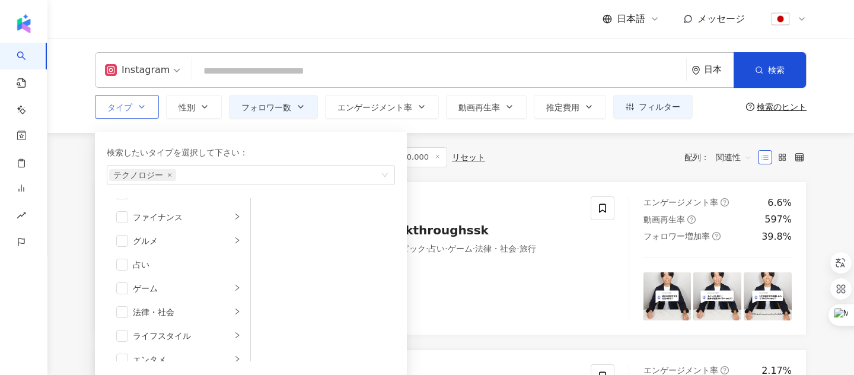
scroll to position [411, 0]
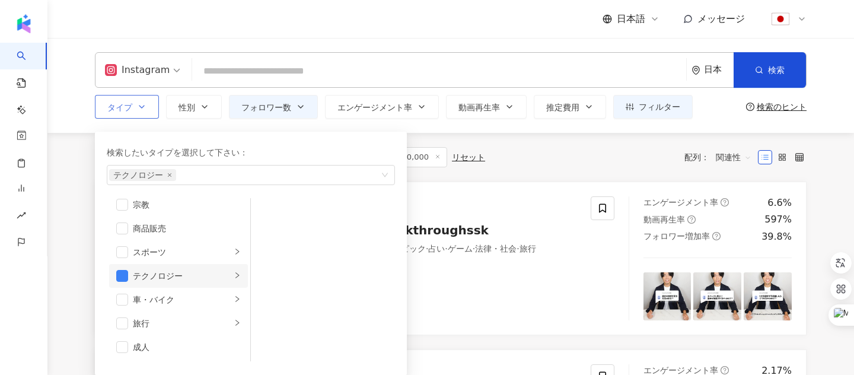
click at [240, 275] on icon "right" at bounding box center [237, 275] width 7 height 7
click at [301, 104] on icon "button" at bounding box center [300, 106] width 9 height 9
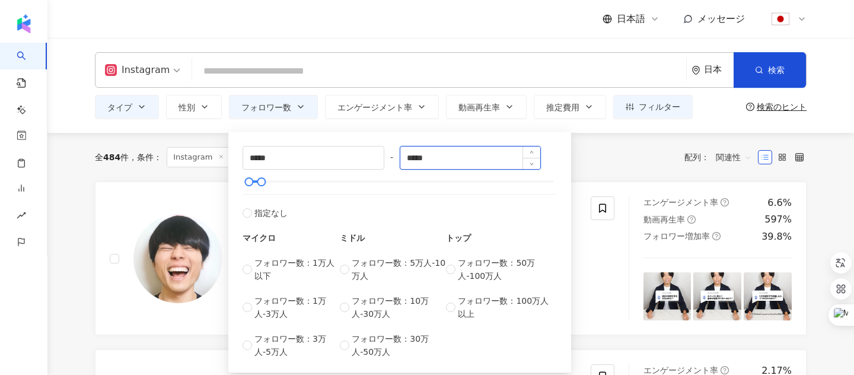
drag, startPoint x: 415, startPoint y: 160, endPoint x: 409, endPoint y: 159, distance: 6.0
click at [410, 160] on input "*****" at bounding box center [470, 157] width 141 height 23
type input "*****"
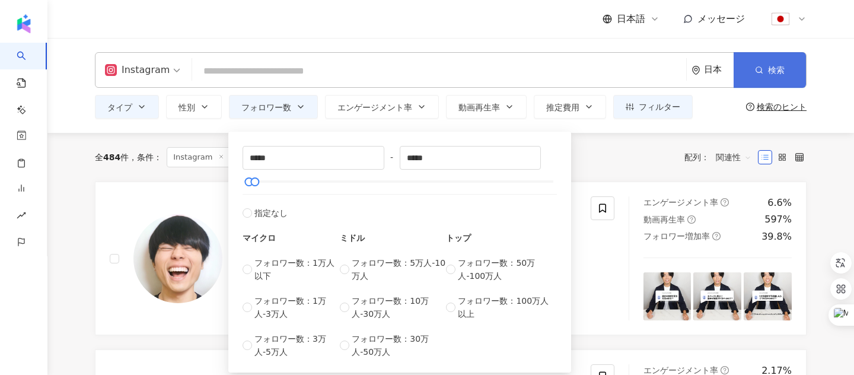
click at [787, 66] on button "検索" at bounding box center [770, 70] width 72 height 36
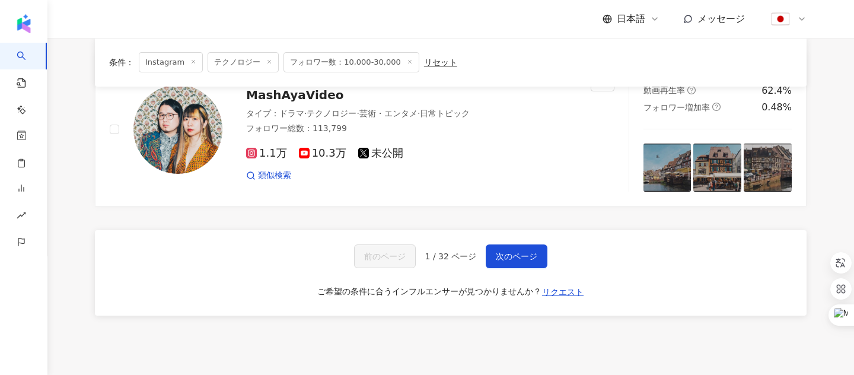
scroll to position [2040, 0]
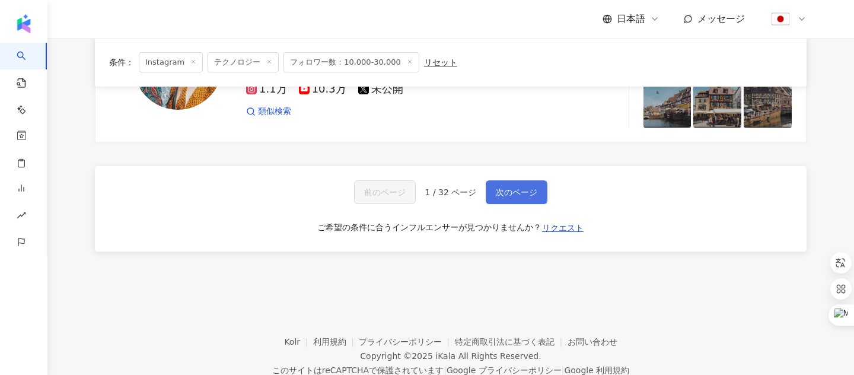
click at [504, 189] on span "次のページ" at bounding box center [517, 191] width 42 height 9
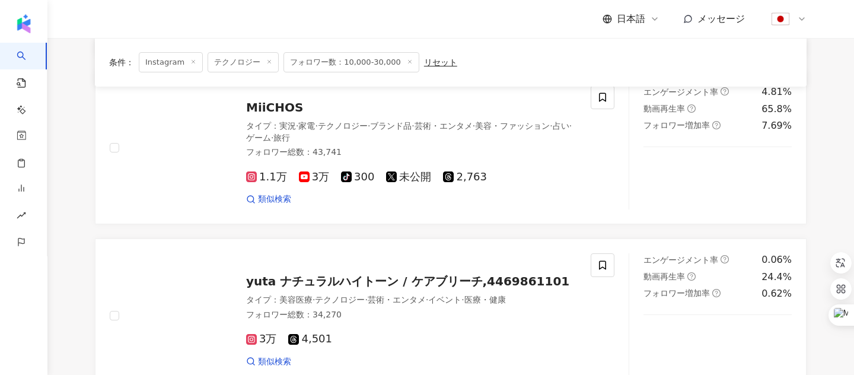
scroll to position [1717, 0]
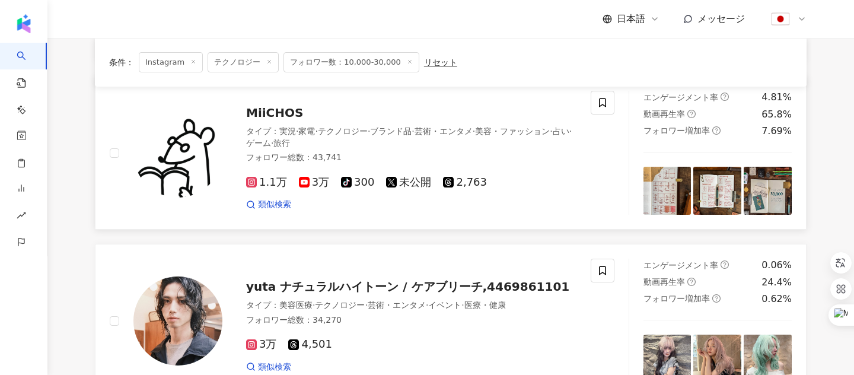
click at [271, 111] on span "MiiCHOS" at bounding box center [274, 113] width 57 height 14
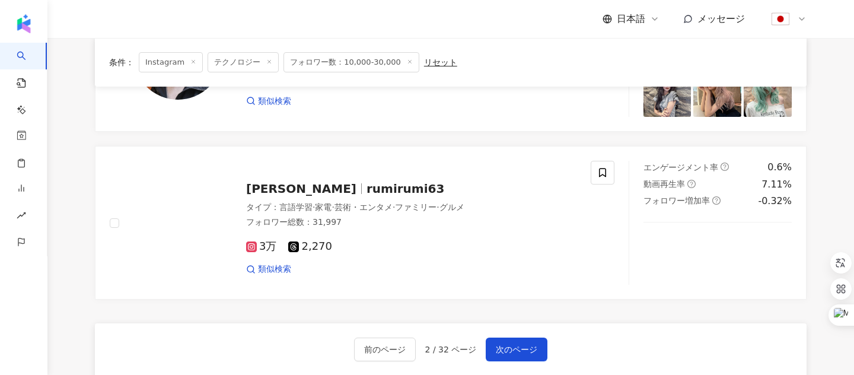
scroll to position [1987, 0]
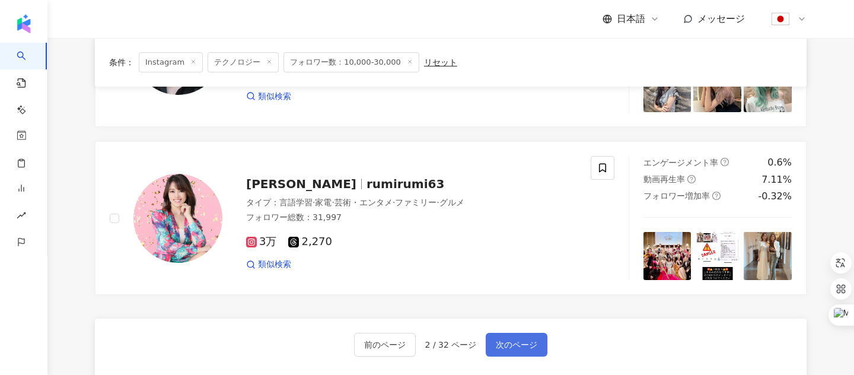
click at [524, 340] on span "次のページ" at bounding box center [517, 344] width 42 height 9
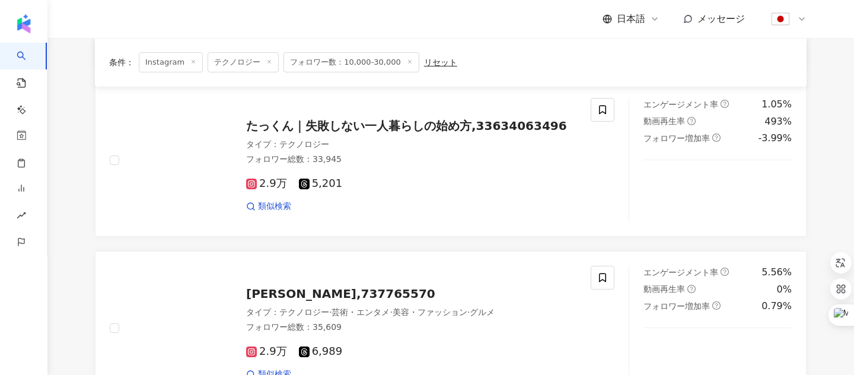
scroll to position [1104, 0]
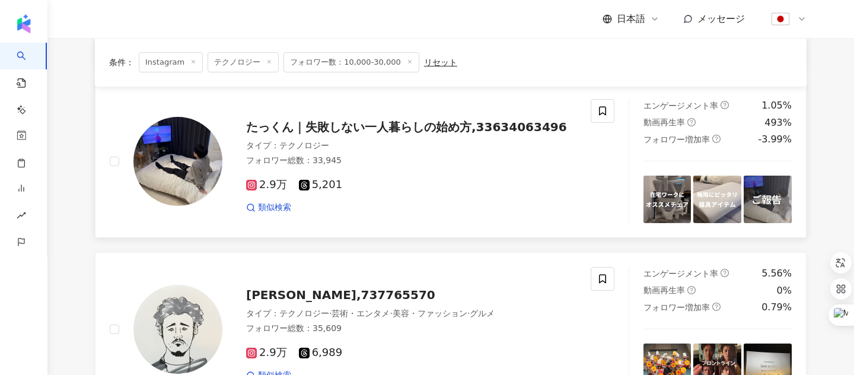
click at [412, 130] on span "たっくん｜失敗しない一人暮らしの始め方,33634063496" at bounding box center [406, 127] width 321 height 14
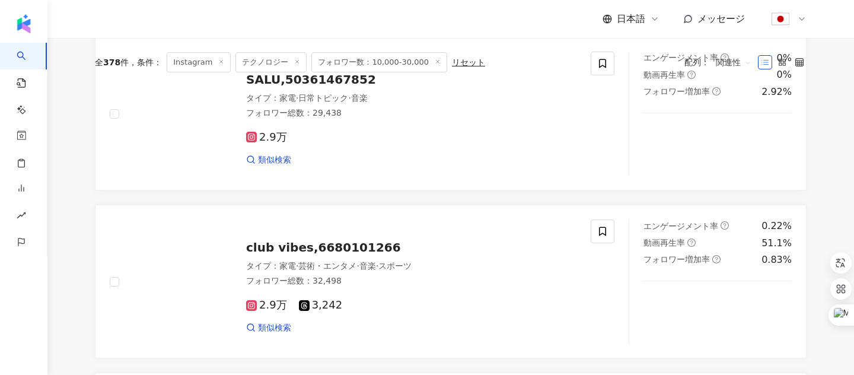
scroll to position [0, 0]
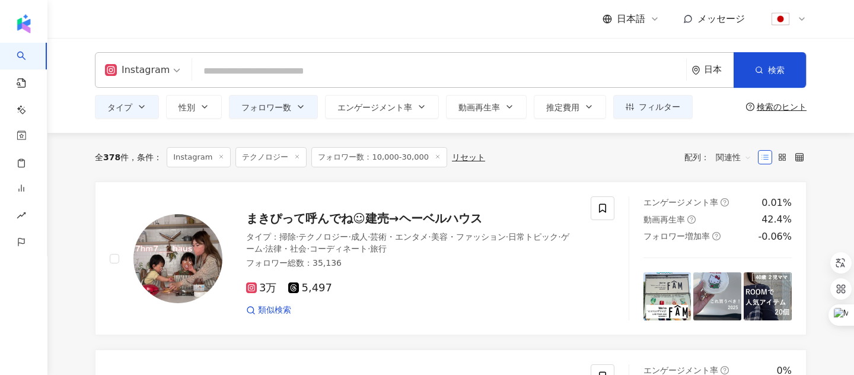
click at [285, 73] on input "search" at bounding box center [439, 71] width 485 height 23
paste input "**********"
type input "**********"
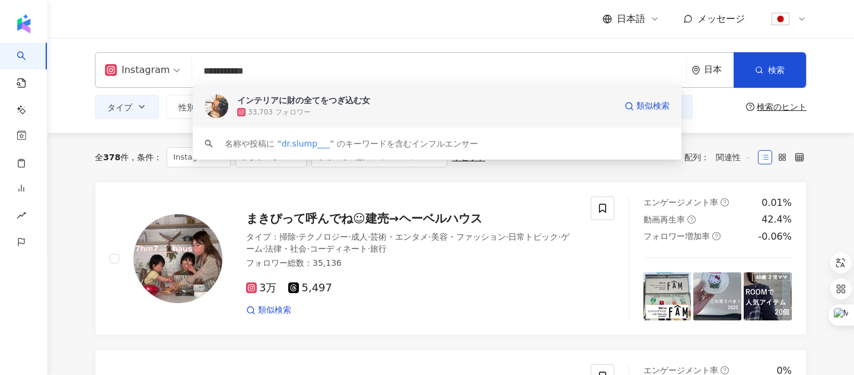
click at [303, 104] on div "インテリアに財の全てをつぎ込む女" at bounding box center [426, 100] width 378 height 12
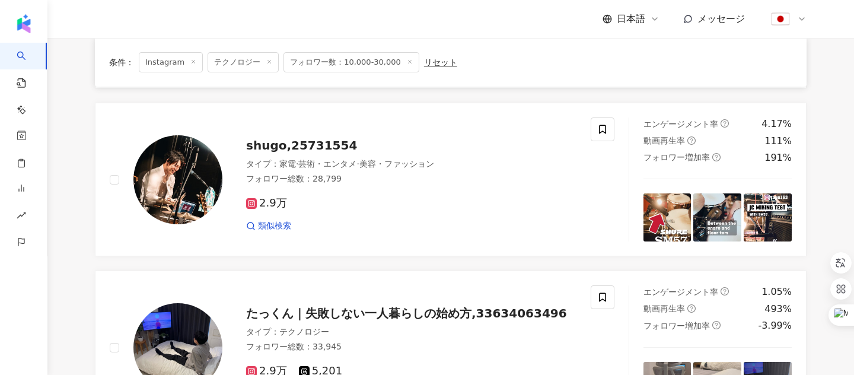
scroll to position [948, 0]
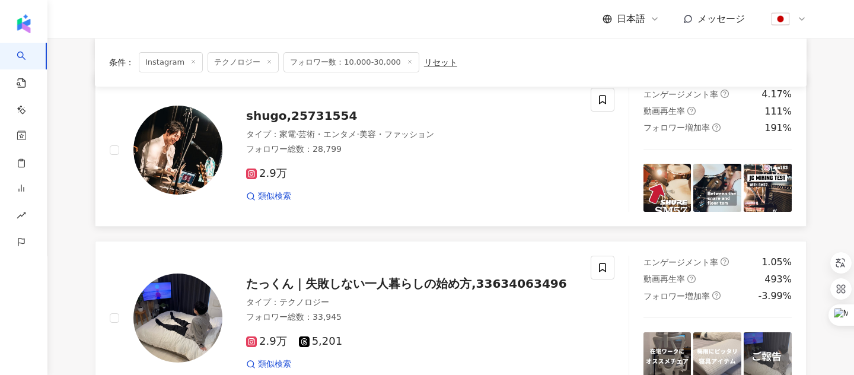
click at [269, 119] on span "shugo,25731554" at bounding box center [301, 116] width 111 height 14
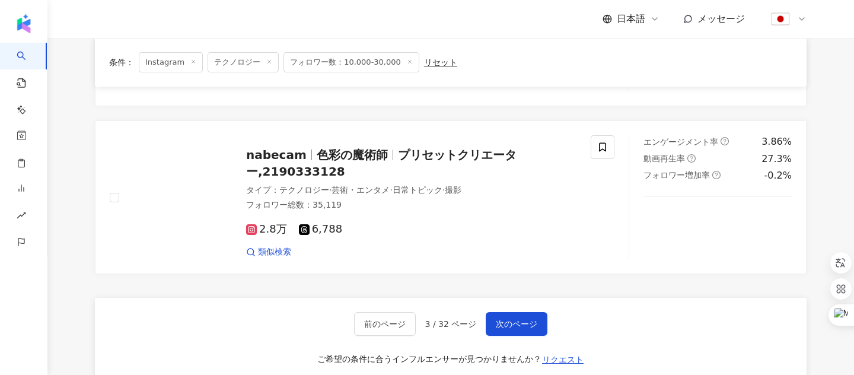
scroll to position [2011, 0]
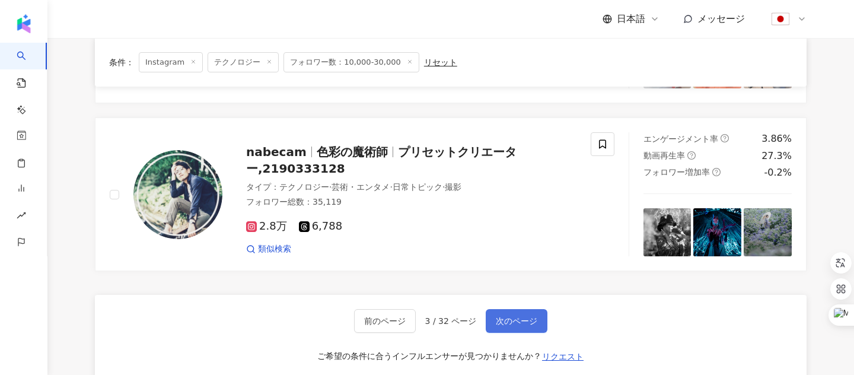
click at [514, 316] on span "次のページ" at bounding box center [517, 320] width 42 height 9
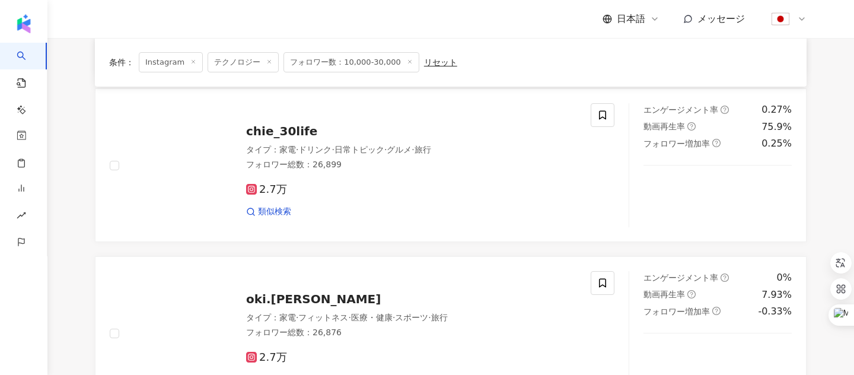
scroll to position [1592, 0]
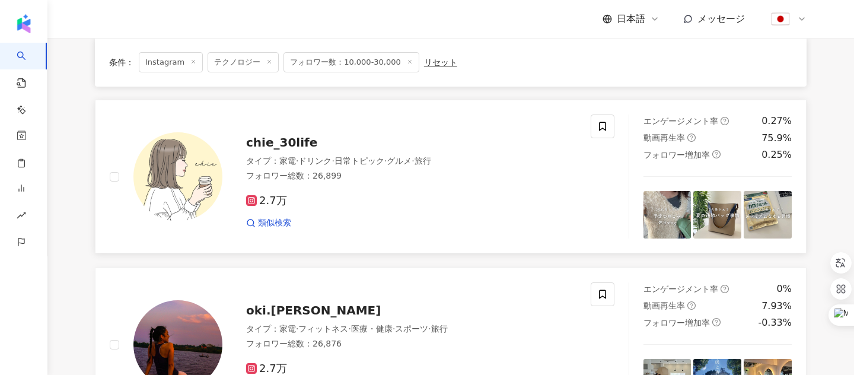
click at [261, 144] on span "chie_30life" at bounding box center [281, 142] width 71 height 14
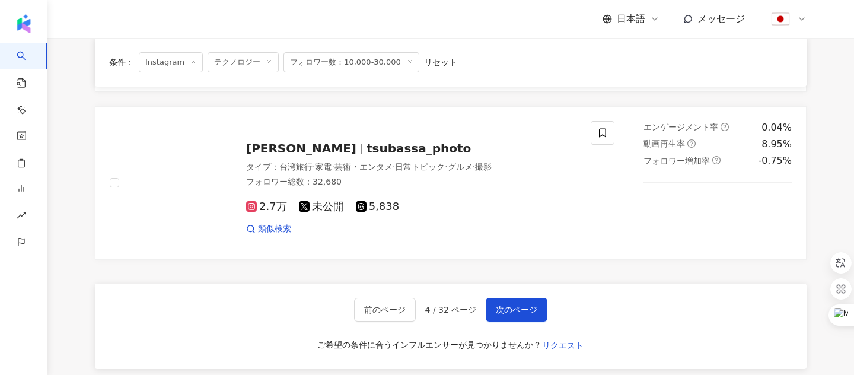
scroll to position [1939, 0]
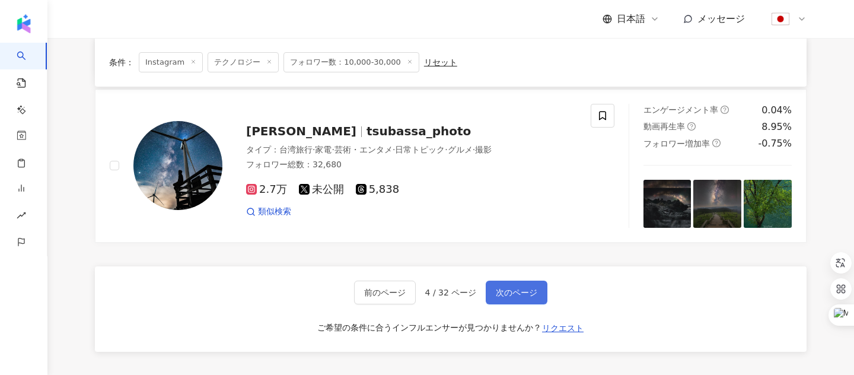
click at [524, 292] on span "次のページ" at bounding box center [517, 292] width 42 height 9
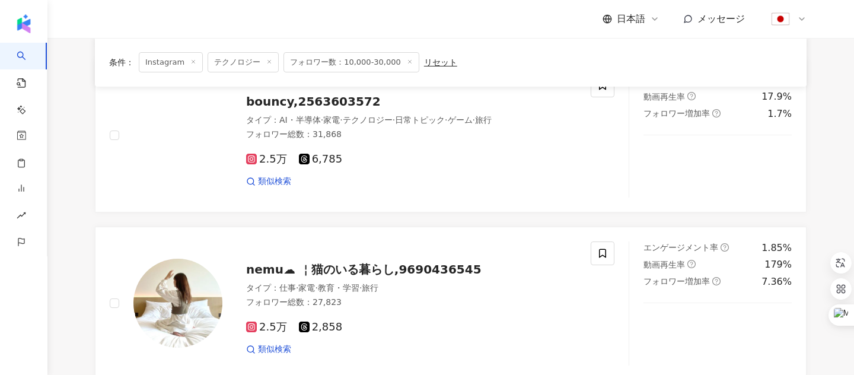
scroll to position [1668, 0]
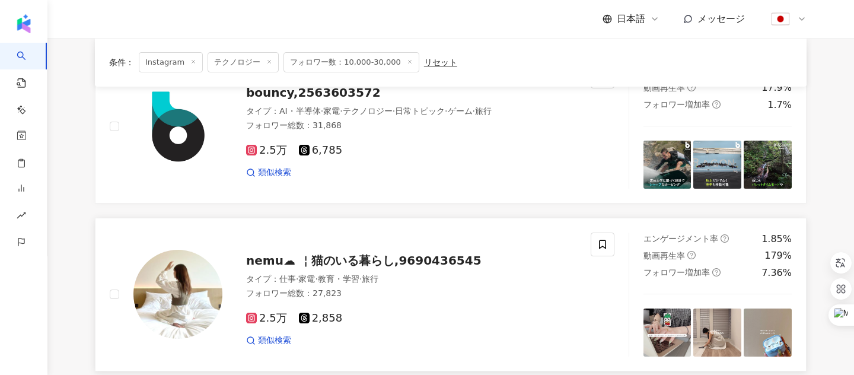
click at [397, 259] on span "nemu☁ ￤猫のいる暮らし,9690436545" at bounding box center [363, 260] width 235 height 14
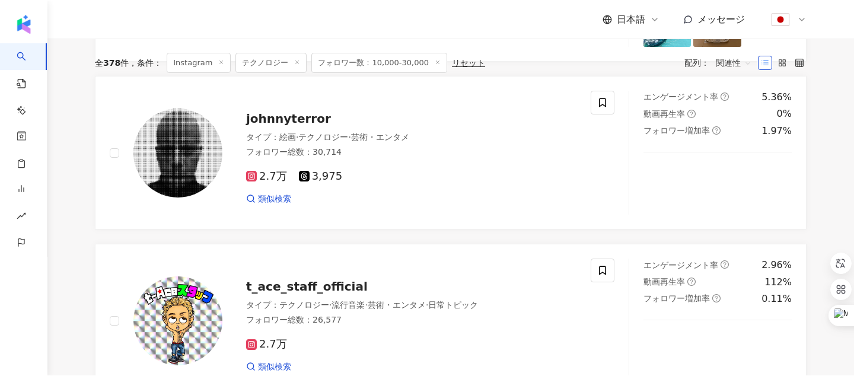
scroll to position [0, 0]
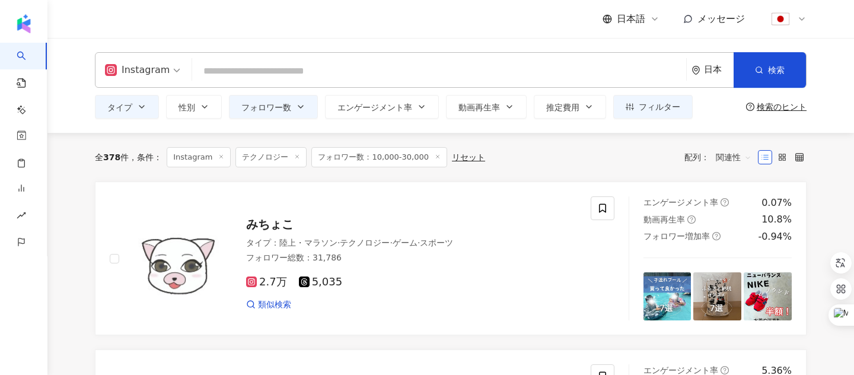
click at [246, 71] on input "search" at bounding box center [439, 71] width 485 height 23
paste input "**********"
type input "**********"
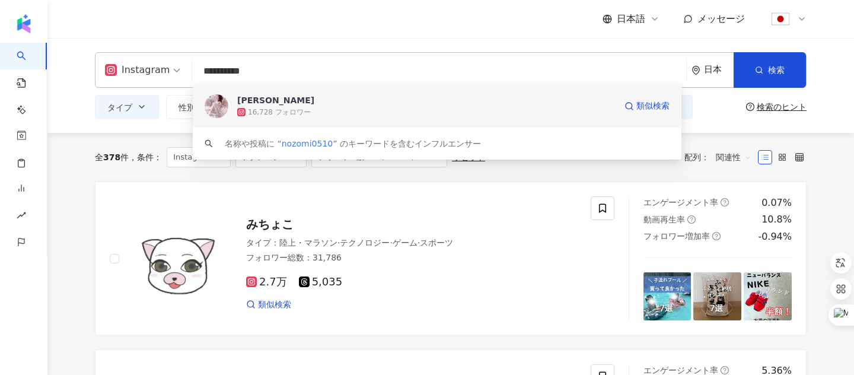
click at [457, 100] on span "のぞみ" at bounding box center [426, 100] width 378 height 12
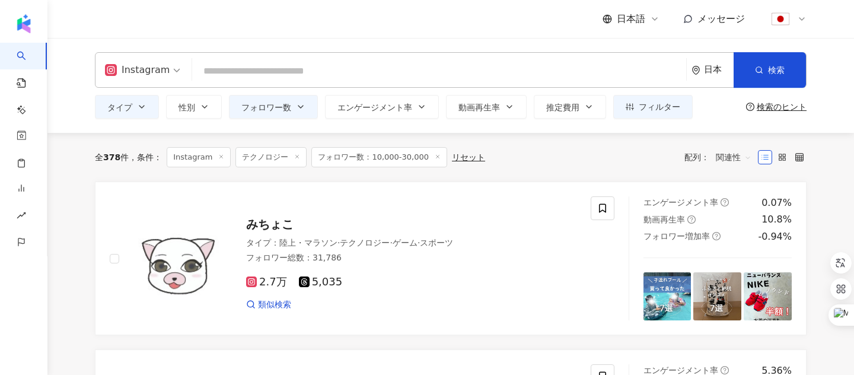
click at [422, 75] on input "search" at bounding box center [439, 71] width 485 height 23
paste input "*******"
type input "*******"
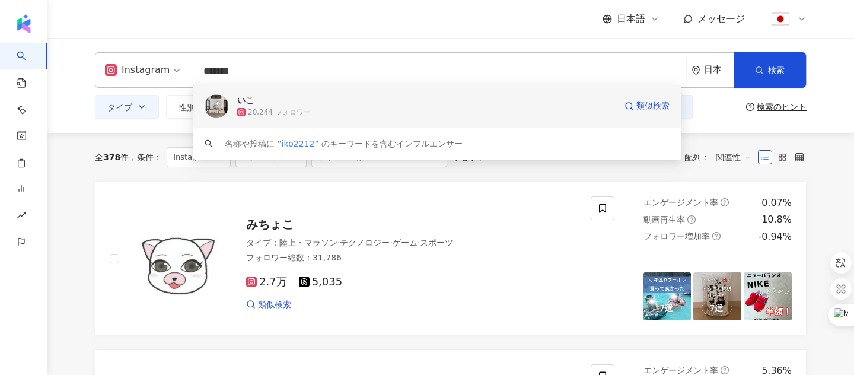
click at [420, 101] on span "いこ" at bounding box center [426, 100] width 378 height 12
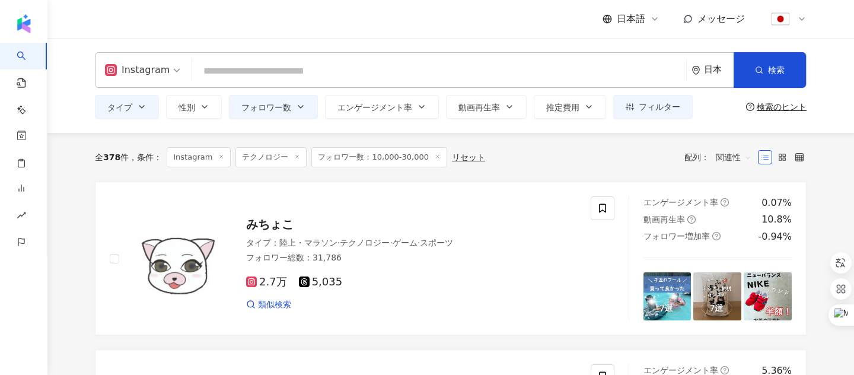
paste input "**********"
type input "**********"
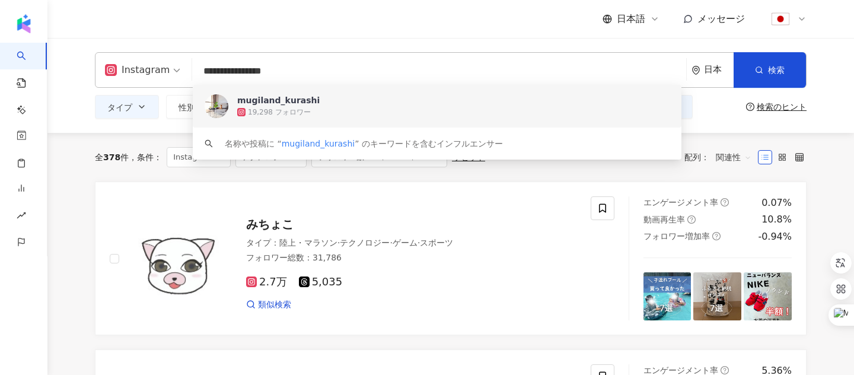
click at [383, 101] on span "mugiland_kurashi" at bounding box center [453, 100] width 432 height 12
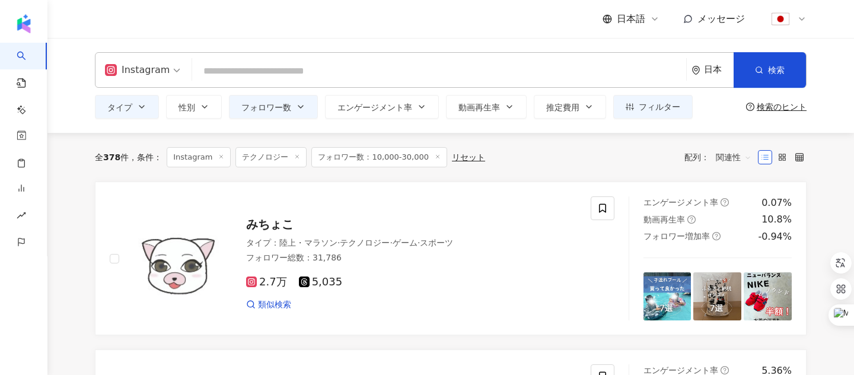
click at [376, 75] on input "search" at bounding box center [439, 71] width 485 height 23
paste input "**********"
type input "**********"
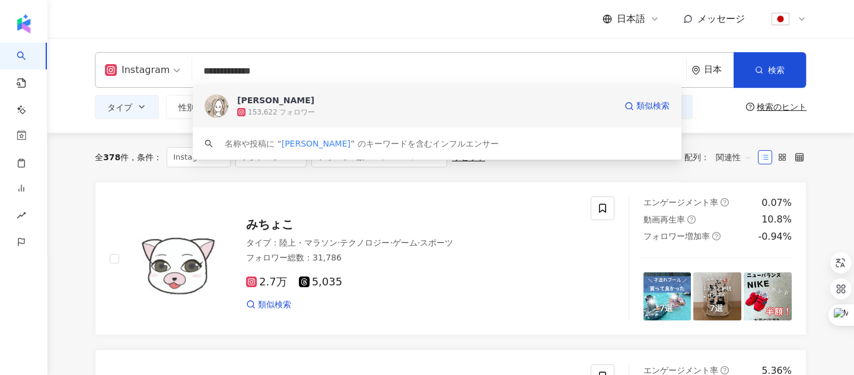
click at [381, 101] on span "[PERSON_NAME]" at bounding box center [426, 100] width 378 height 12
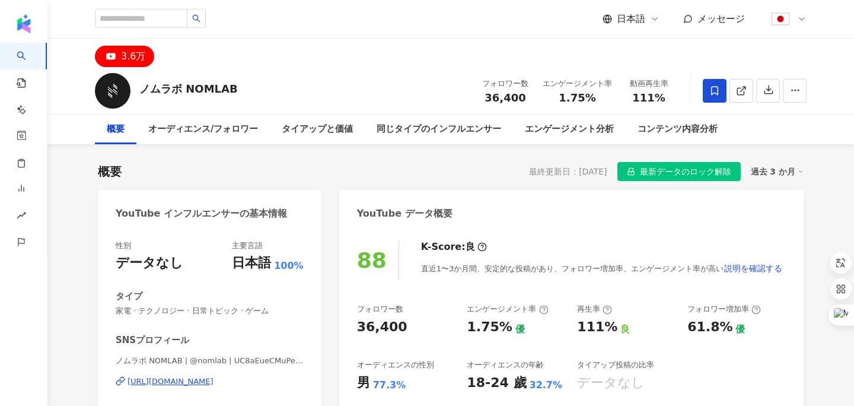
click at [214, 383] on div "https://www.youtube.com/channel/UC8aEueCMuPer_wyAOynlusQ" at bounding box center [171, 381] width 86 height 11
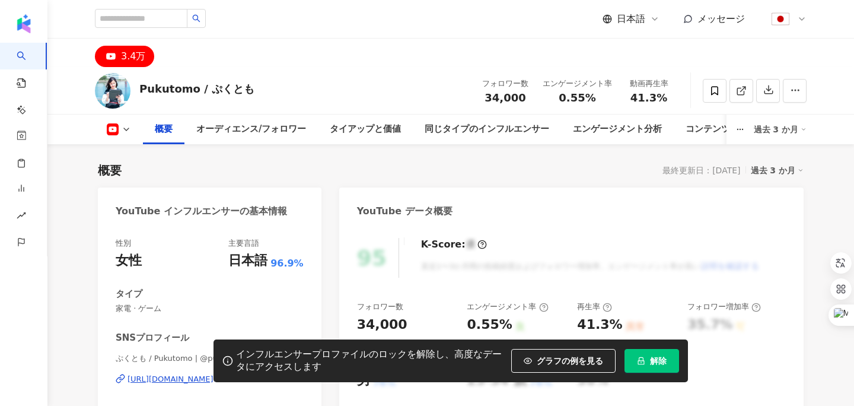
click at [651, 360] on span "解除" at bounding box center [658, 360] width 17 height 9
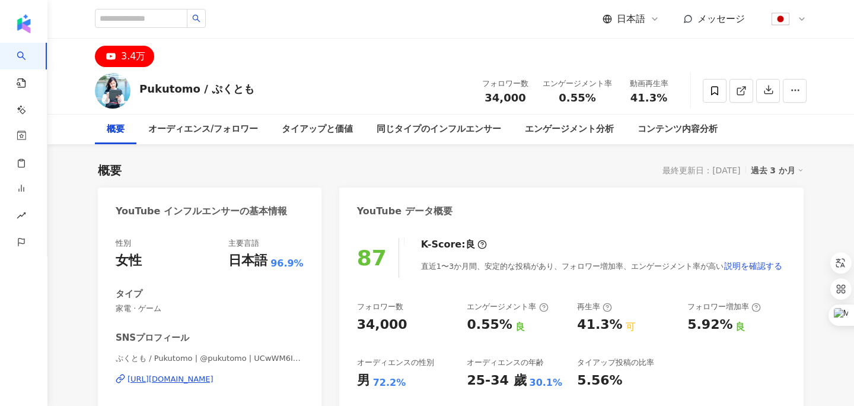
click at [214, 377] on div "https://www.youtube.com/channel/UCwWM6IuG7wzfc3zEqOF6VrQ" at bounding box center [171, 379] width 86 height 11
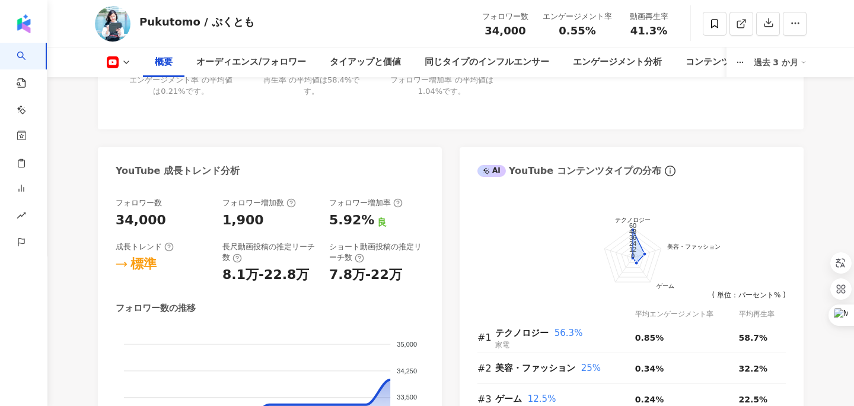
scroll to position [718, 0]
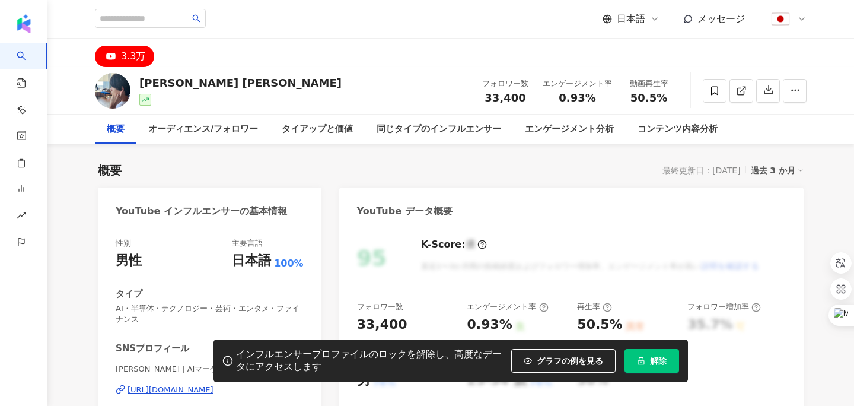
click at [662, 358] on span "解除" at bounding box center [658, 360] width 17 height 9
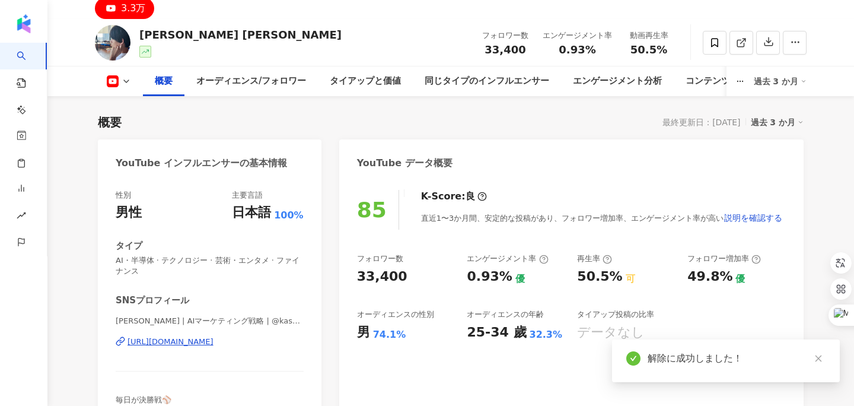
scroll to position [130, 0]
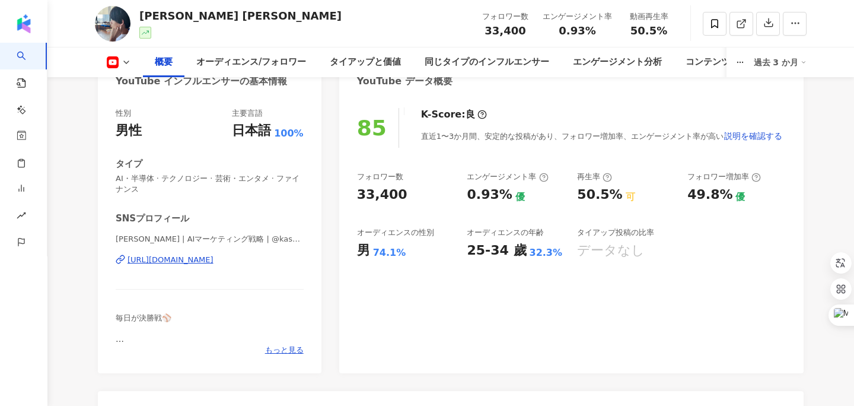
click at [214, 262] on div "[URL][DOMAIN_NAME]" at bounding box center [171, 259] width 86 height 11
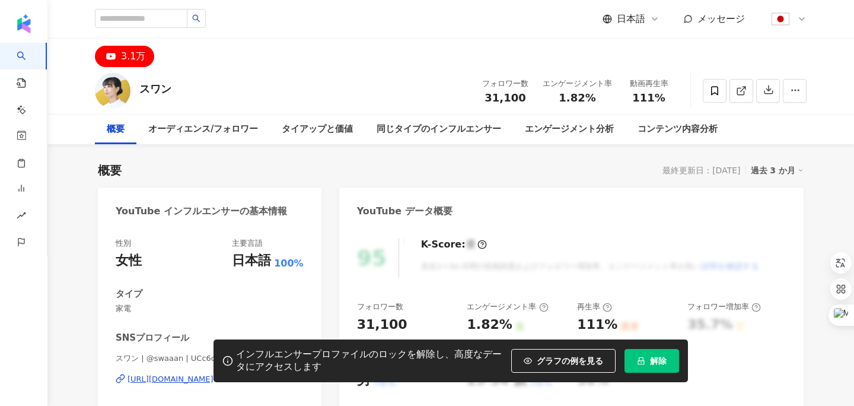
click at [645, 363] on button "解除" at bounding box center [652, 361] width 55 height 24
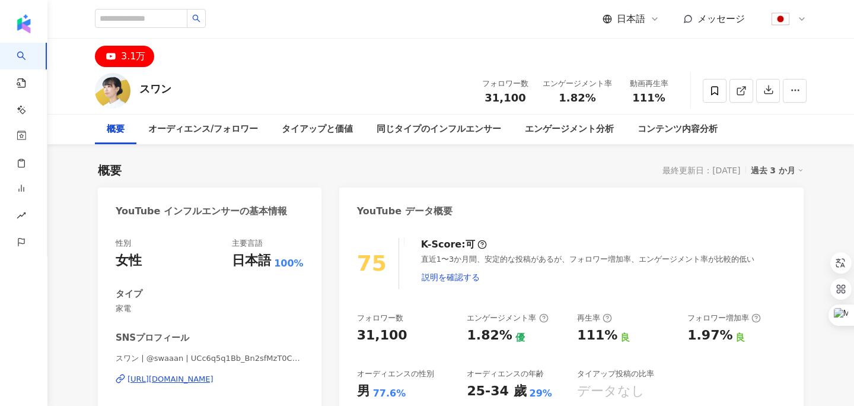
click at [214, 380] on div "https://www.youtube.com/channel/UCc6q5q1Bb_Bn2sfMzT0CcFQ" at bounding box center [171, 379] width 86 height 11
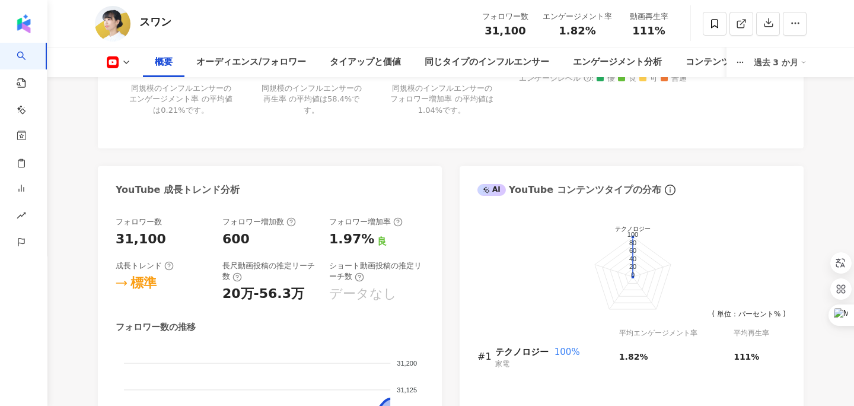
scroll to position [582, 0]
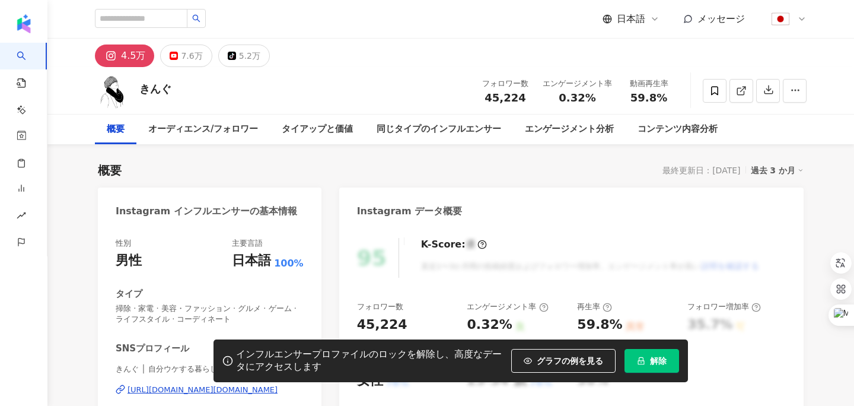
click at [649, 368] on button "解除" at bounding box center [652, 361] width 55 height 24
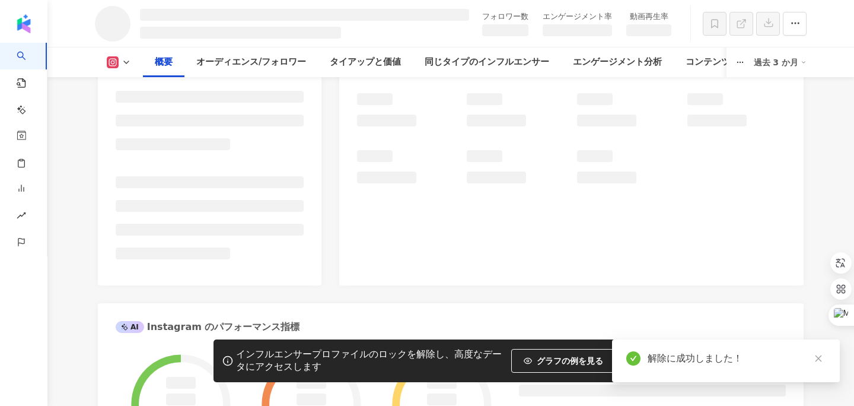
scroll to position [318, 0]
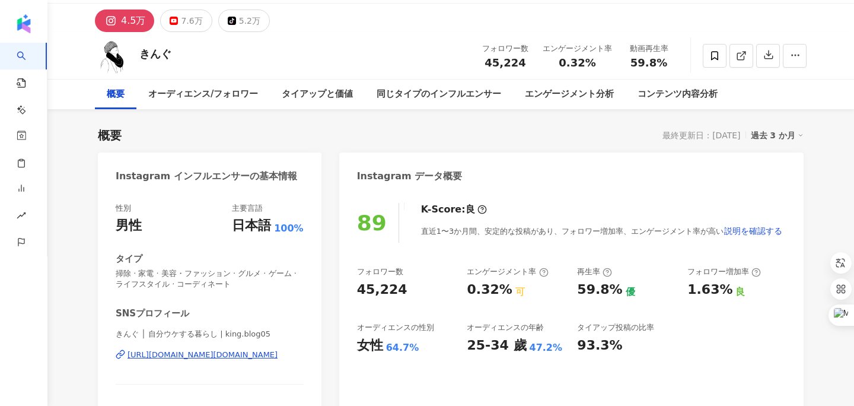
scroll to position [37, 0]
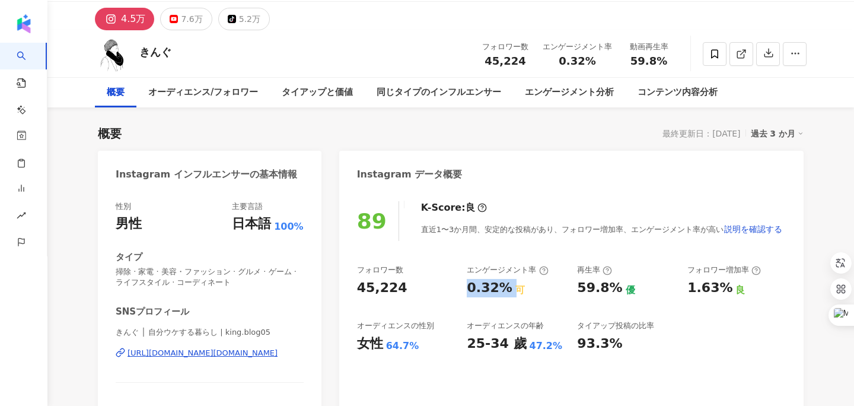
drag, startPoint x: 508, startPoint y: 290, endPoint x: 463, endPoint y: 285, distance: 45.9
click at [463, 285] on div "フォロワー数 45,224 エンゲージメント率 0.32% 可 再生率 59.8% 優 フォロワー増加率 1.63% 良 オーディエンスの性別 女性 64.7…" at bounding box center [571, 309] width 429 height 88
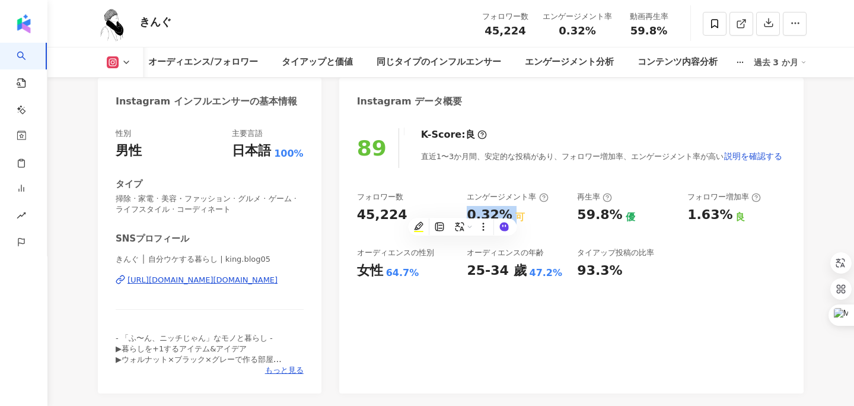
scroll to position [113, 0]
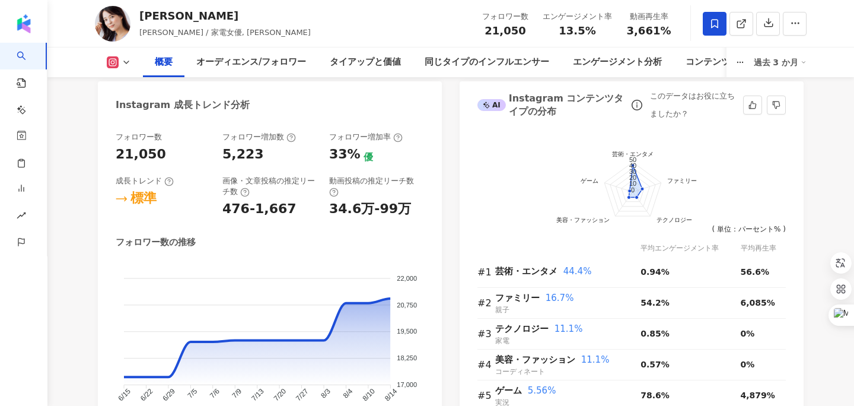
scroll to position [681, 0]
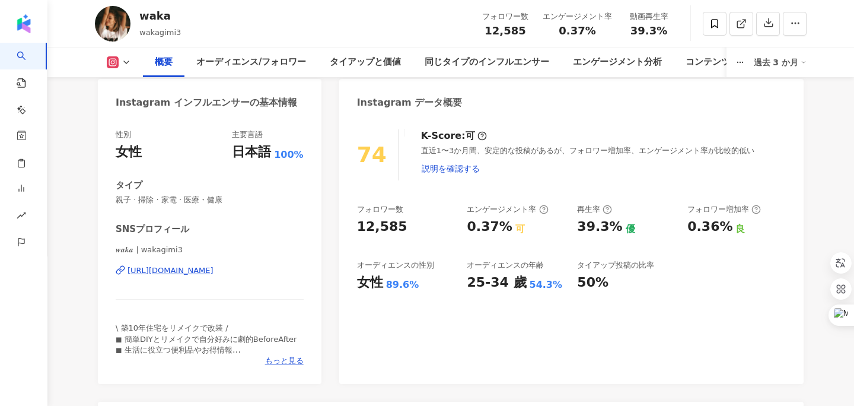
scroll to position [139, 0]
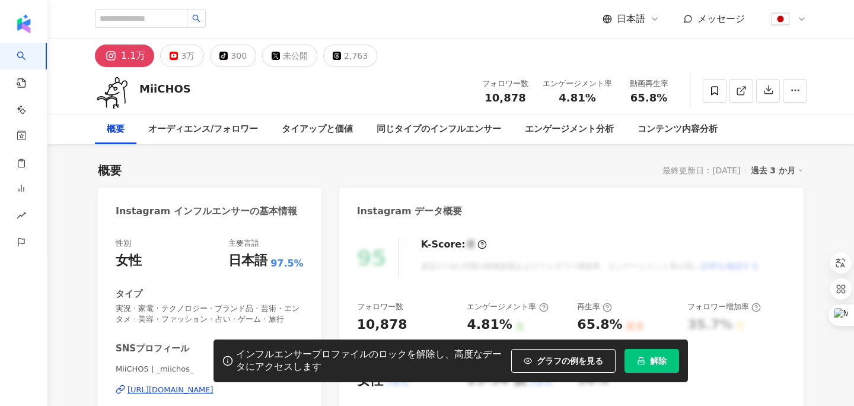
click at [648, 358] on button "解除" at bounding box center [652, 361] width 55 height 24
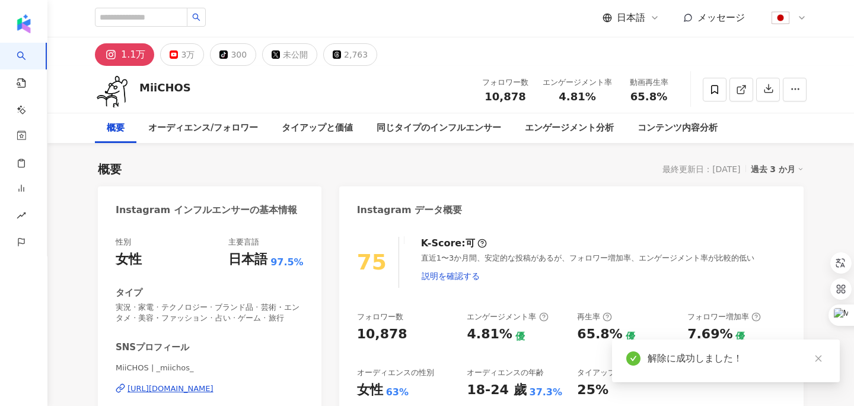
scroll to position [701, 0]
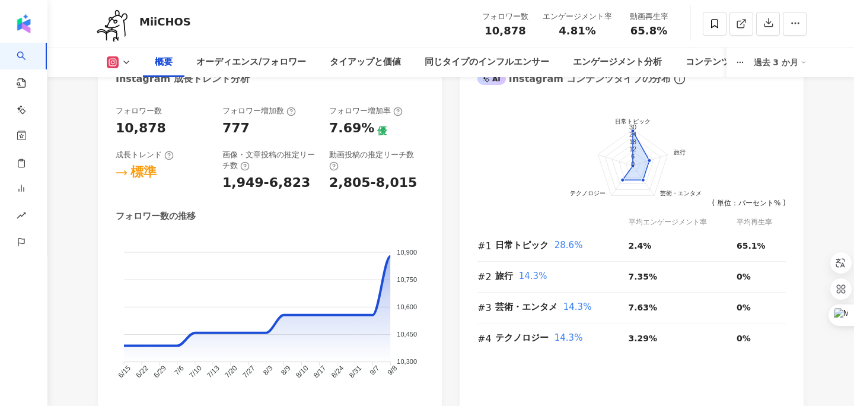
drag, startPoint x: 207, startPoint y: 23, endPoint x: 139, endPoint y: 22, distance: 68.2
click at [139, 22] on div "MiiCHOS フォロワー数 10,878 エンゲージメント率 4.81% 動画再生率 65.8%" at bounding box center [450, 23] width 759 height 47
copy div "MiiCHOS"
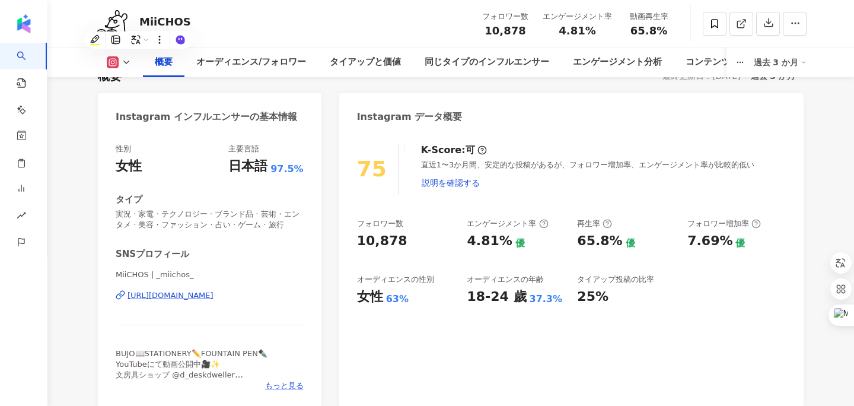
scroll to position [0, 0]
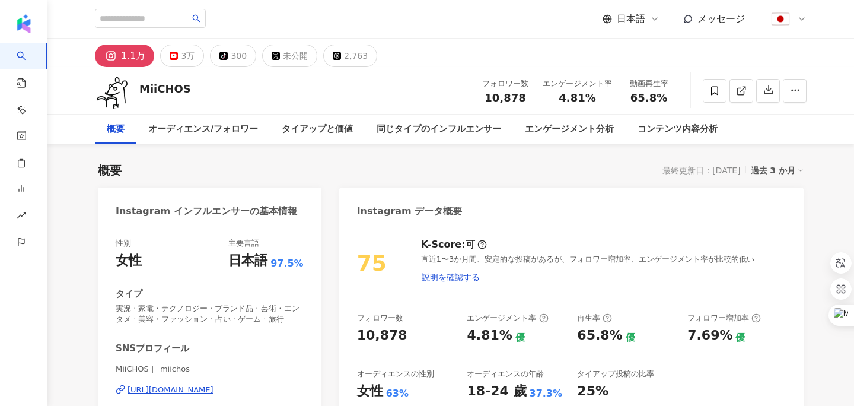
click at [214, 390] on div "https://www.instagram.com/_miichos_/" at bounding box center [171, 389] width 86 height 11
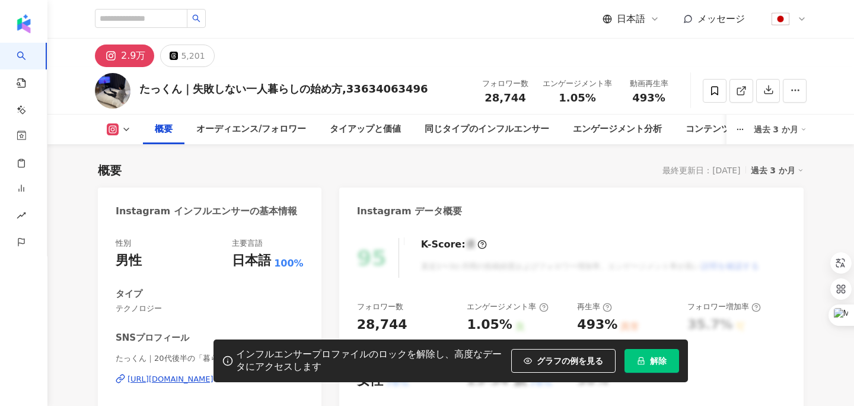
click at [651, 352] on button "解除" at bounding box center [652, 361] width 55 height 24
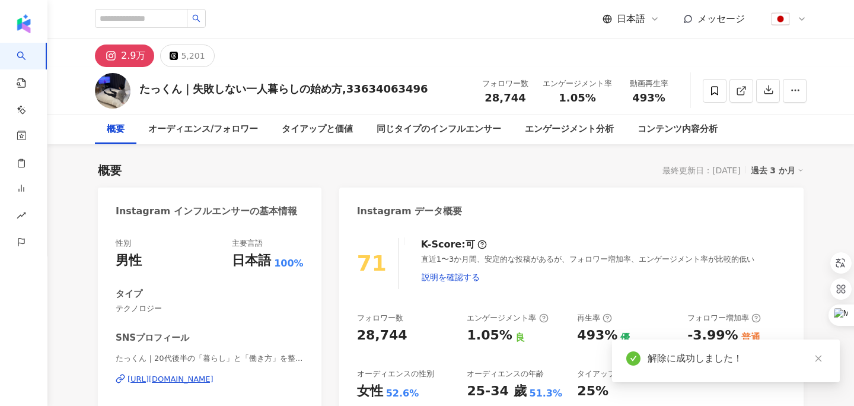
click at [214, 381] on div "[URL][DOMAIN_NAME]" at bounding box center [171, 379] width 86 height 11
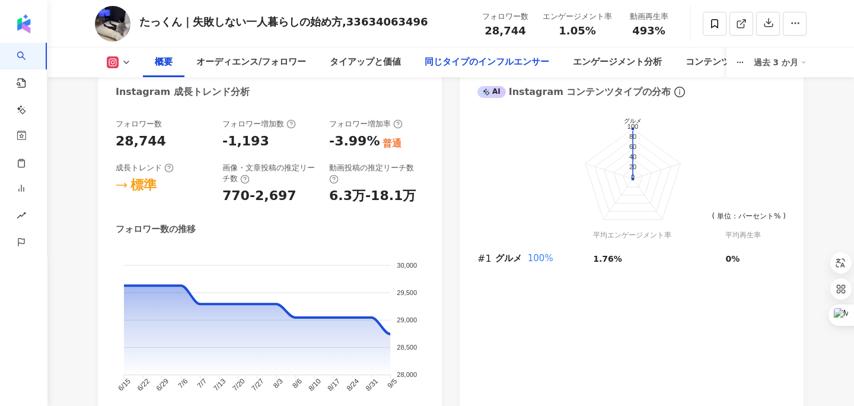
scroll to position [632, 0]
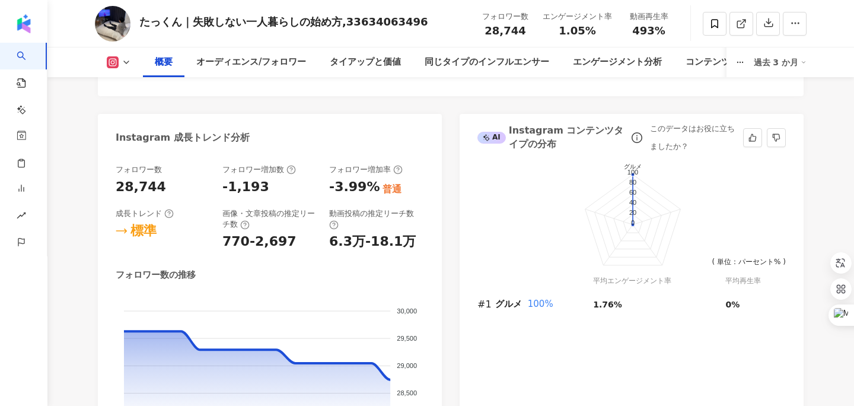
click at [667, 128] on div "このデータはお役に立ちましたか？" at bounding box center [694, 138] width 88 height 36
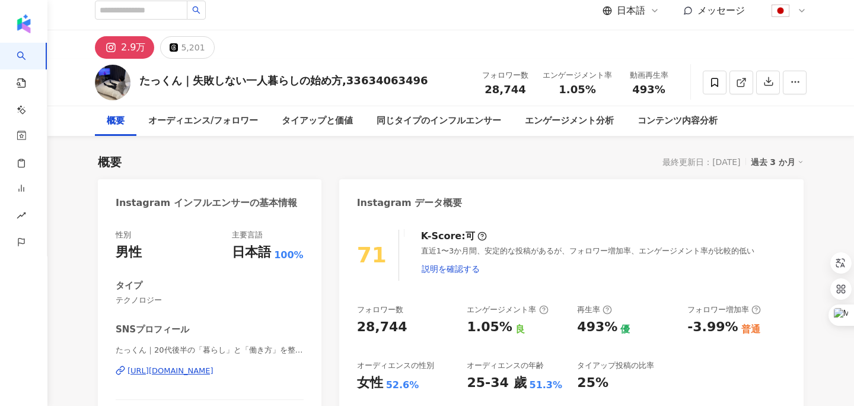
scroll to position [12, 0]
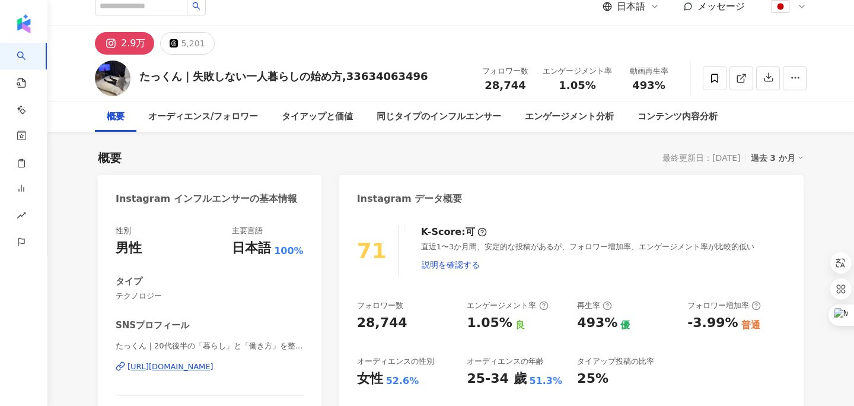
click at [214, 364] on div "https://www.instagram.com/kimamagurashi/" at bounding box center [171, 366] width 86 height 11
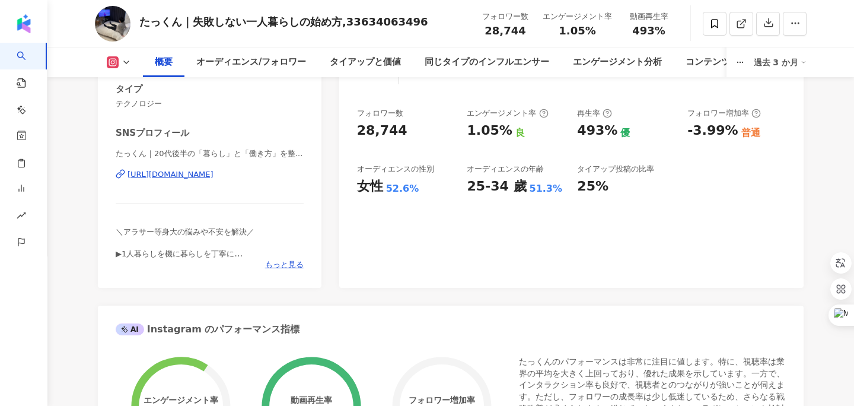
scroll to position [206, 0]
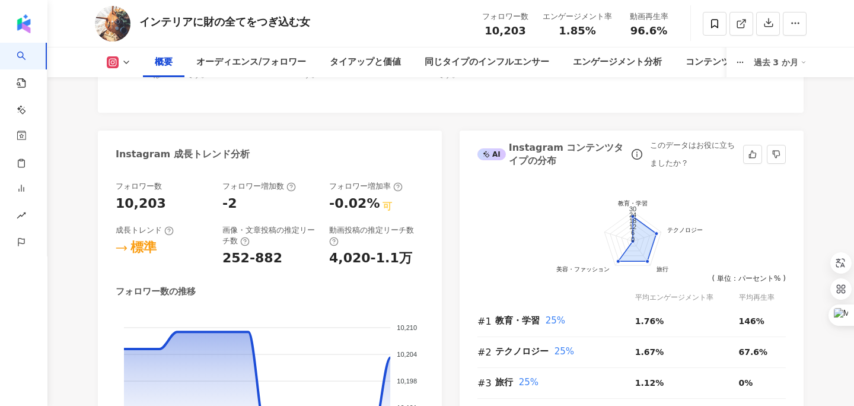
scroll to position [629, 0]
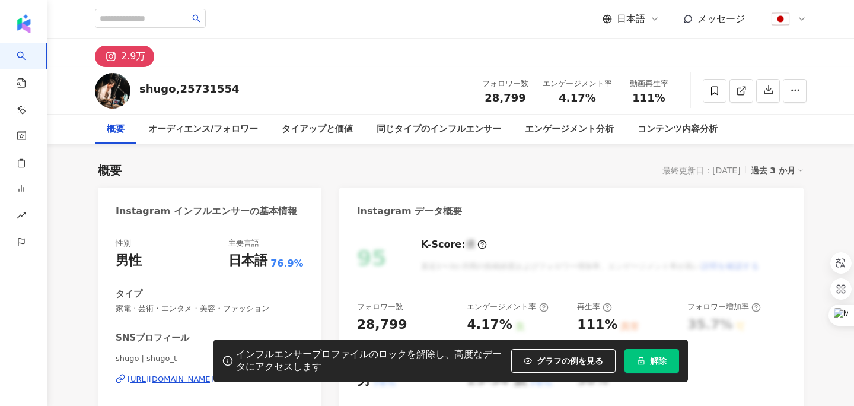
click at [152, 378] on div "インフルエンサープロファイルのロックを解除し、高度なデータにアクセスします グラフの例を見る 解除" at bounding box center [427, 360] width 854 height 43
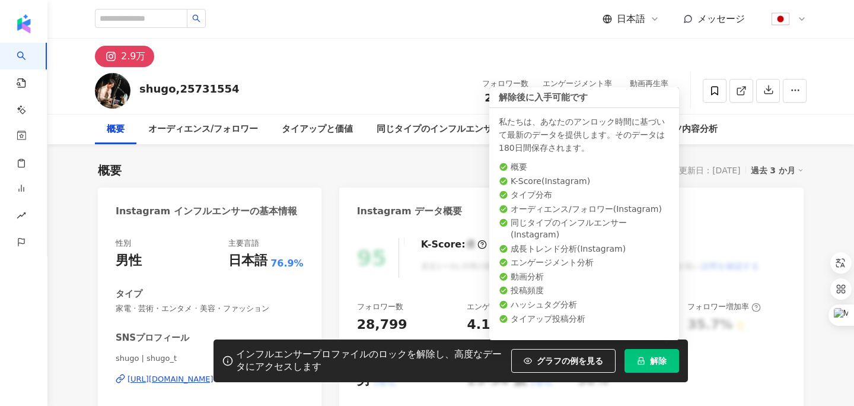
click at [664, 360] on span "解除" at bounding box center [658, 360] width 17 height 9
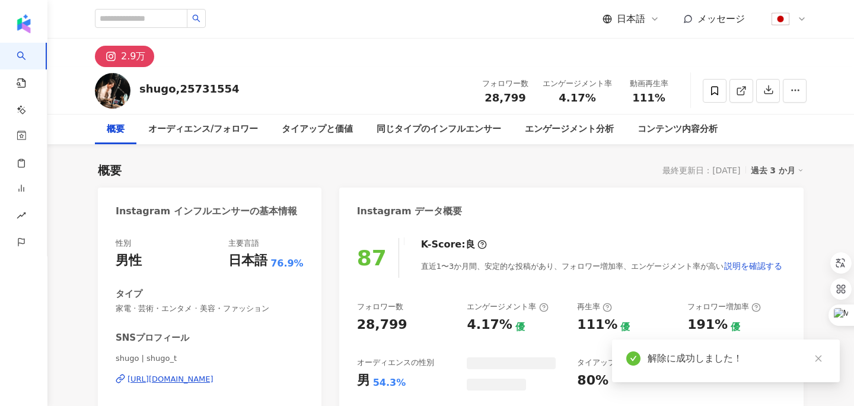
click at [180, 378] on div "https://www.instagram.com/shugo_t/" at bounding box center [171, 379] width 86 height 11
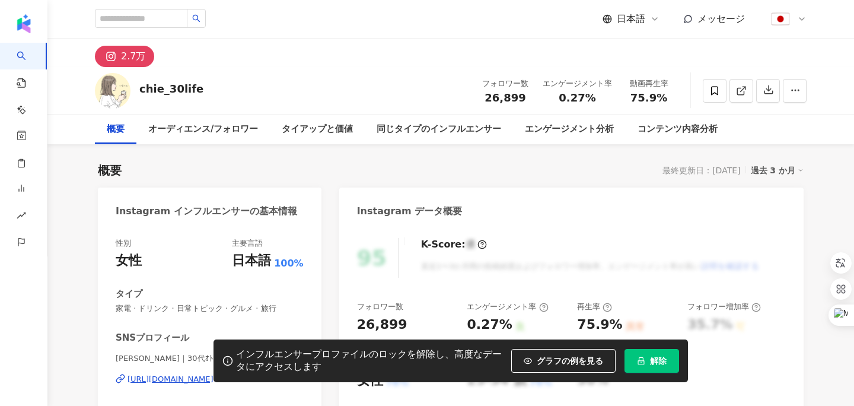
click at [649, 362] on button "解除" at bounding box center [652, 361] width 55 height 24
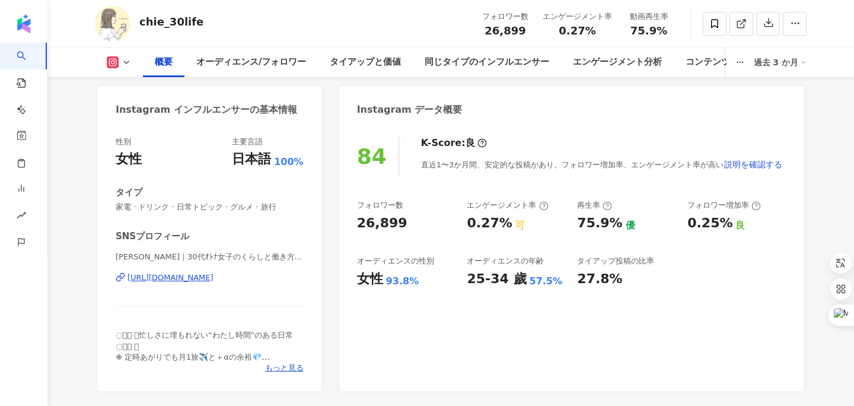
scroll to position [103, 0]
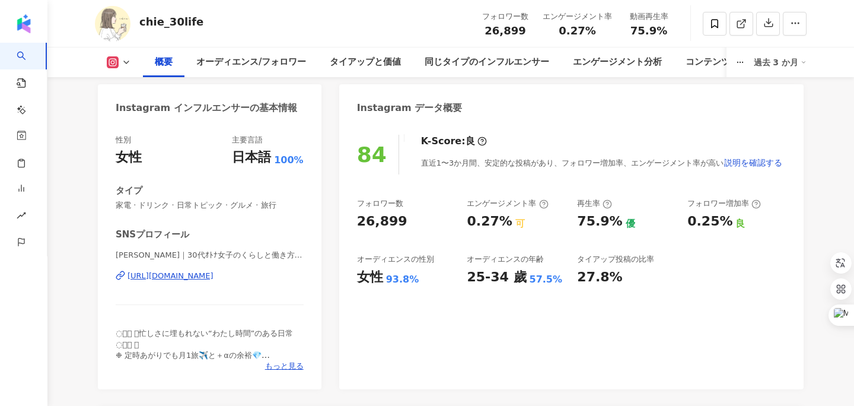
click at [214, 276] on div "[URL][DOMAIN_NAME]" at bounding box center [171, 275] width 86 height 11
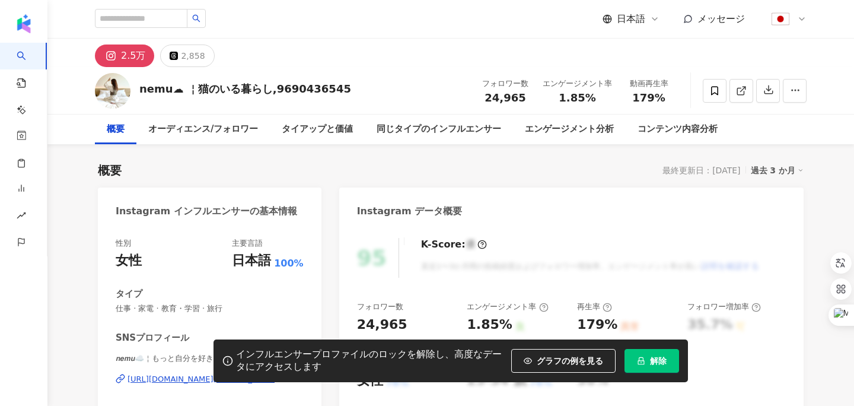
click at [642, 364] on button "解除" at bounding box center [652, 361] width 55 height 24
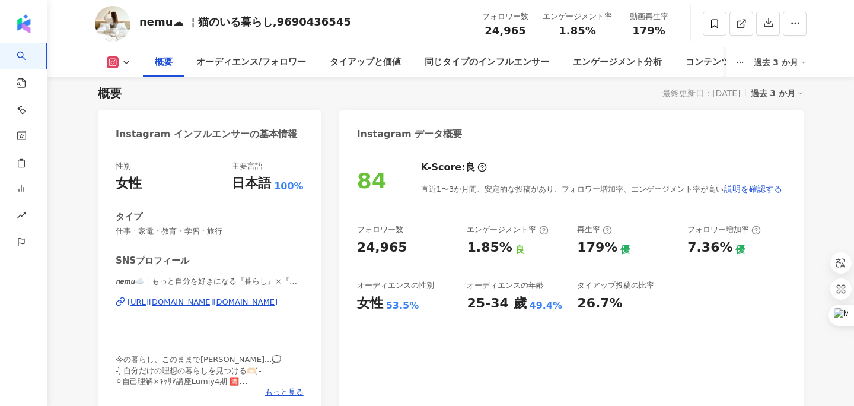
scroll to position [75, 0]
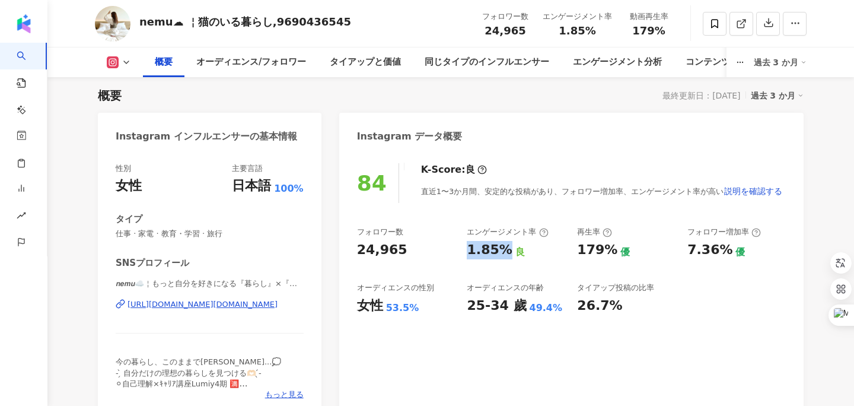
drag, startPoint x: 504, startPoint y: 247, endPoint x: 464, endPoint y: 246, distance: 39.7
click at [464, 246] on div "フォロワー数 24,965 エンゲージメント率 1.85% 良 再生率 179% 優 フォロワー増加率 7.36% 優 オーディエンスの性別 女性 53.5%…" at bounding box center [571, 271] width 429 height 88
drag, startPoint x: 171, startPoint y: 23, endPoint x: 140, endPoint y: 23, distance: 31.4
click at [140, 23] on div "nemu☁ ￤猫のいる暮らし,9690436545" at bounding box center [245, 21] width 212 height 15
copy div "nemu"
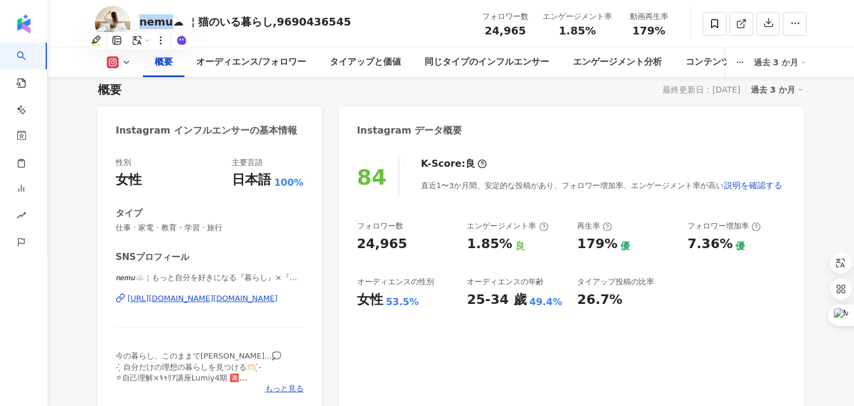
scroll to position [78, 0]
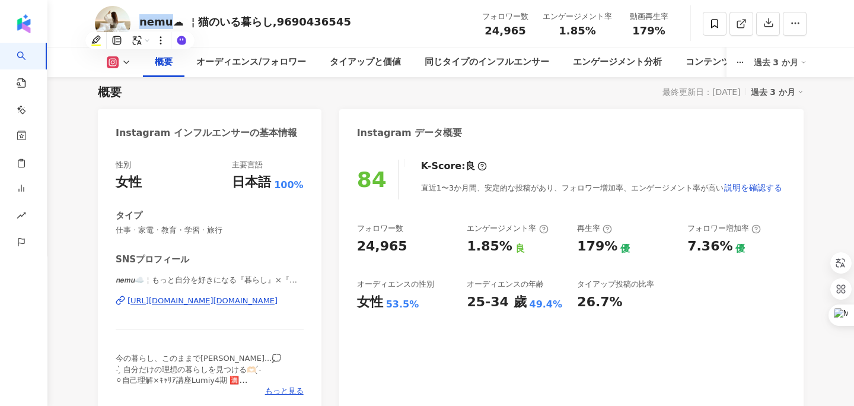
click at [193, 303] on div "https://www.instagram.com/nemu.room" at bounding box center [203, 300] width 150 height 11
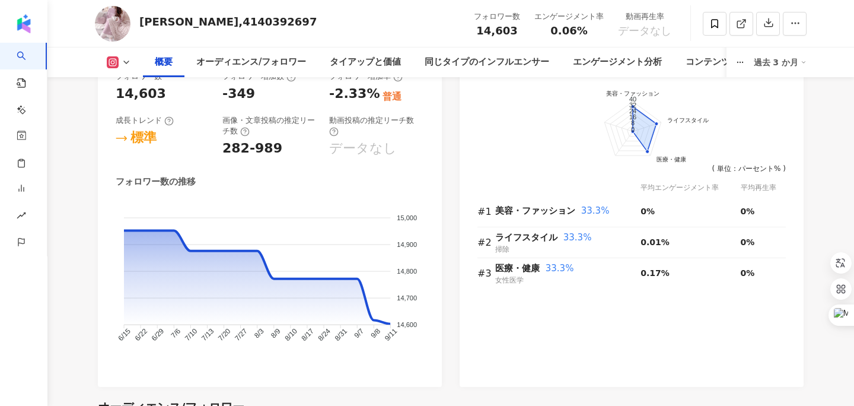
scroll to position [747, 0]
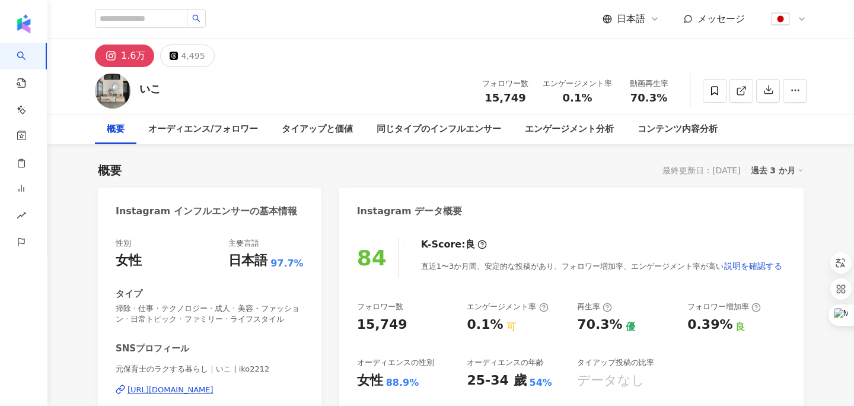
scroll to position [6, 0]
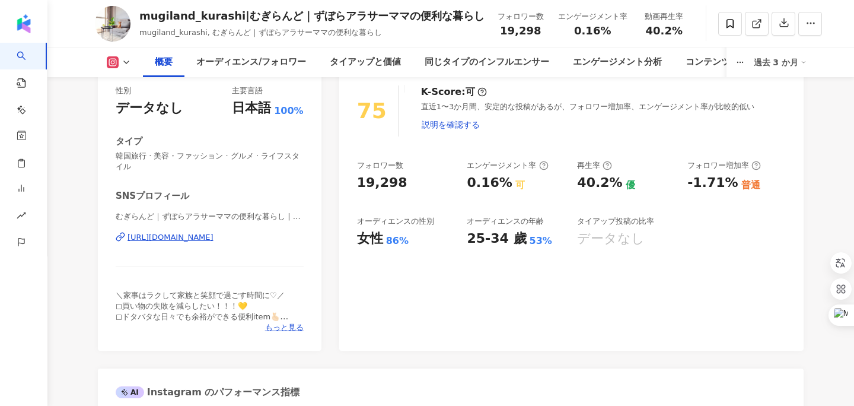
scroll to position [155, 0]
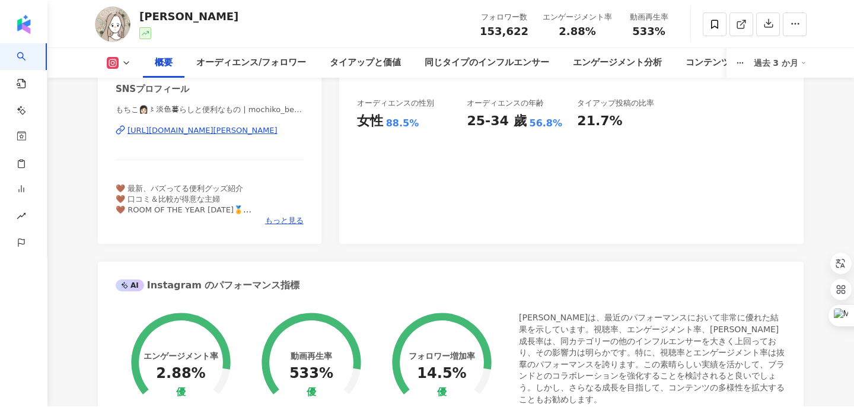
scroll to position [261, 0]
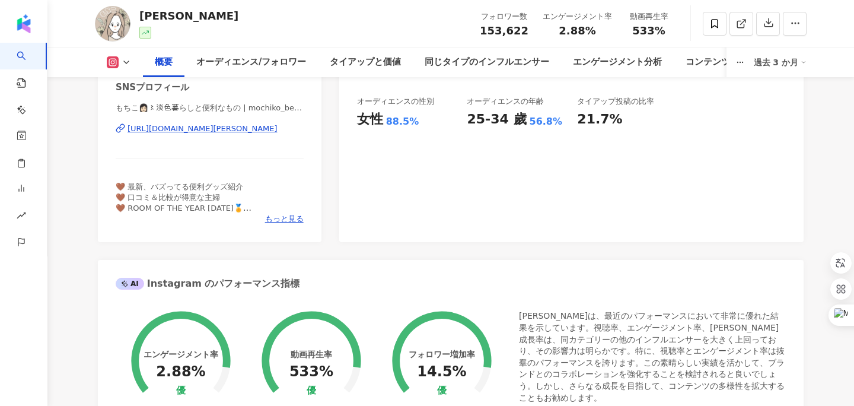
click at [277, 130] on div "[URL][DOMAIN_NAME][PERSON_NAME]" at bounding box center [203, 128] width 150 height 11
